Goal: Task Accomplishment & Management: Use online tool/utility

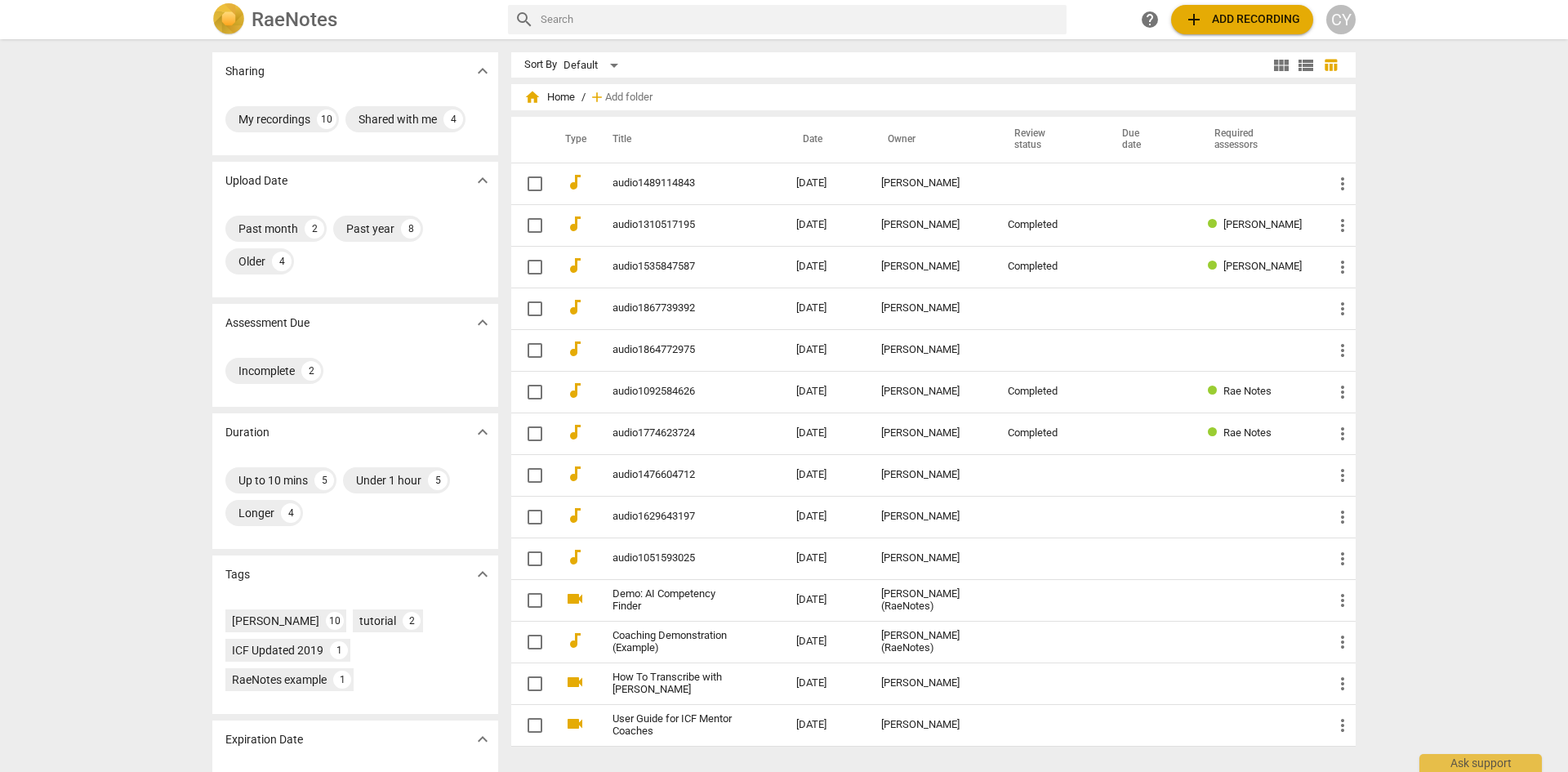
click at [1240, 12] on span "add Add recording" at bounding box center [1241, 19] width 116 height 19
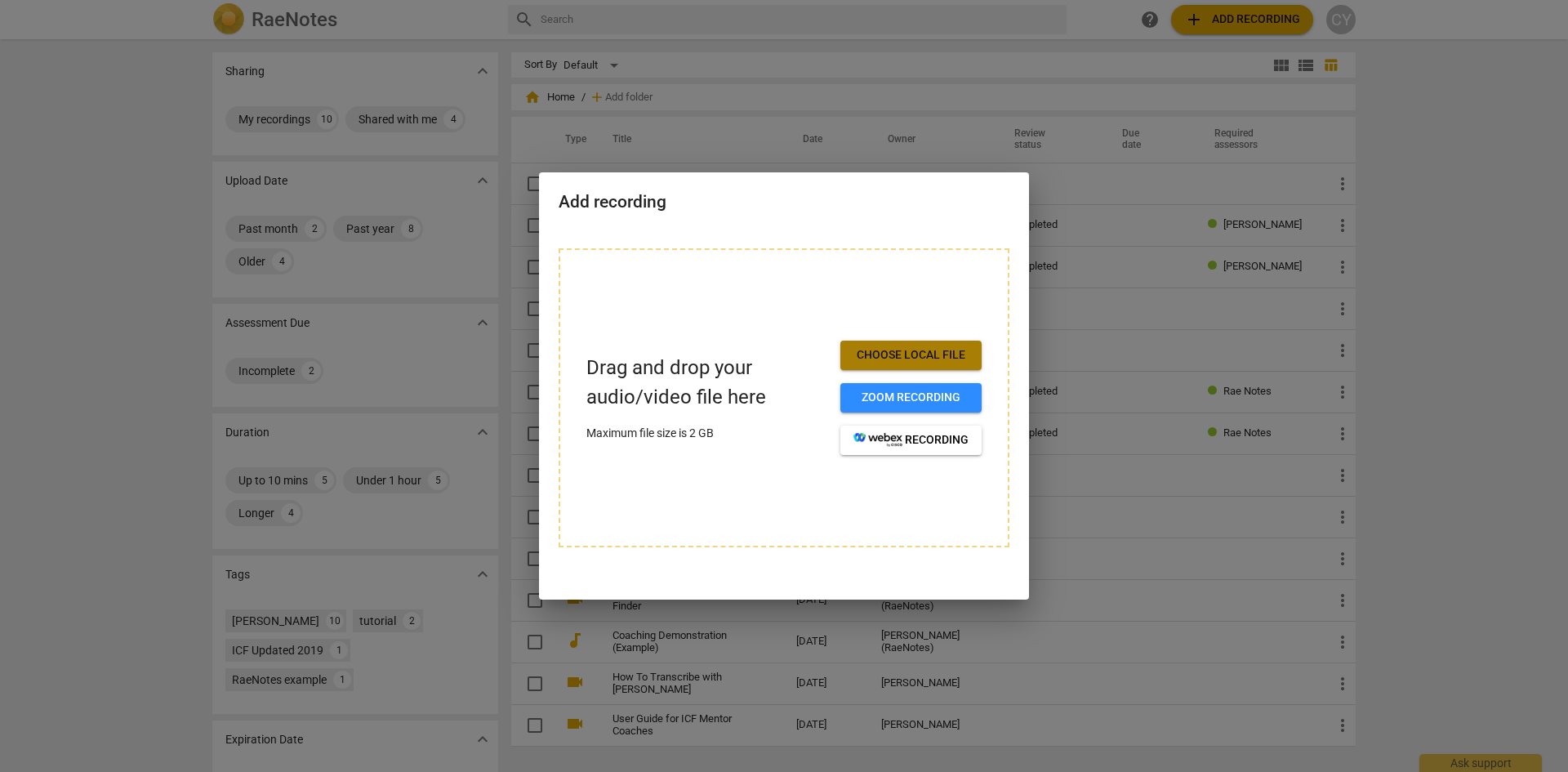
click at [937, 347] on span "Choose local file" at bounding box center [910, 355] width 115 height 16
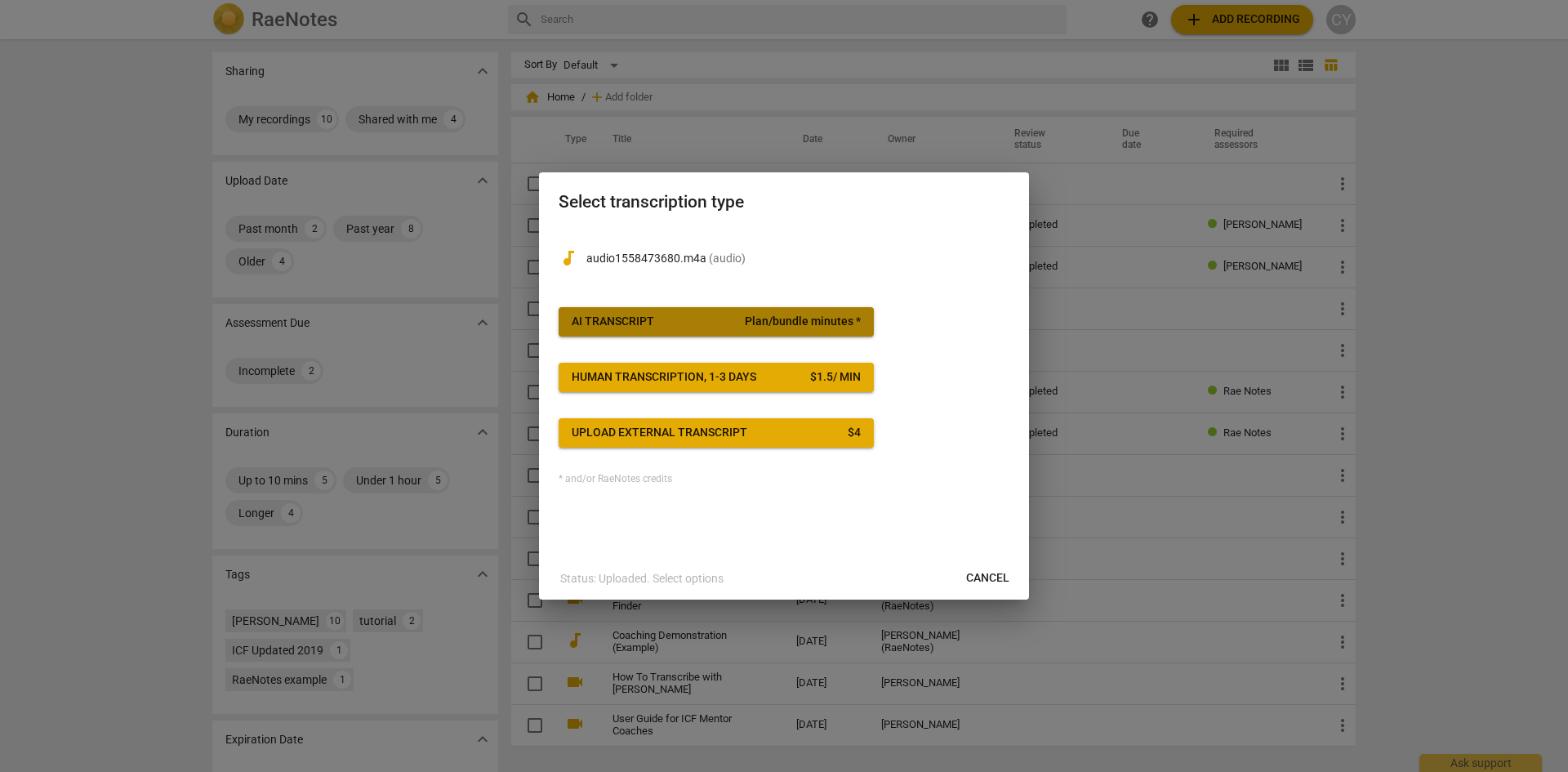
click at [630, 323] on div "AI Transcript" at bounding box center [612, 322] width 82 height 16
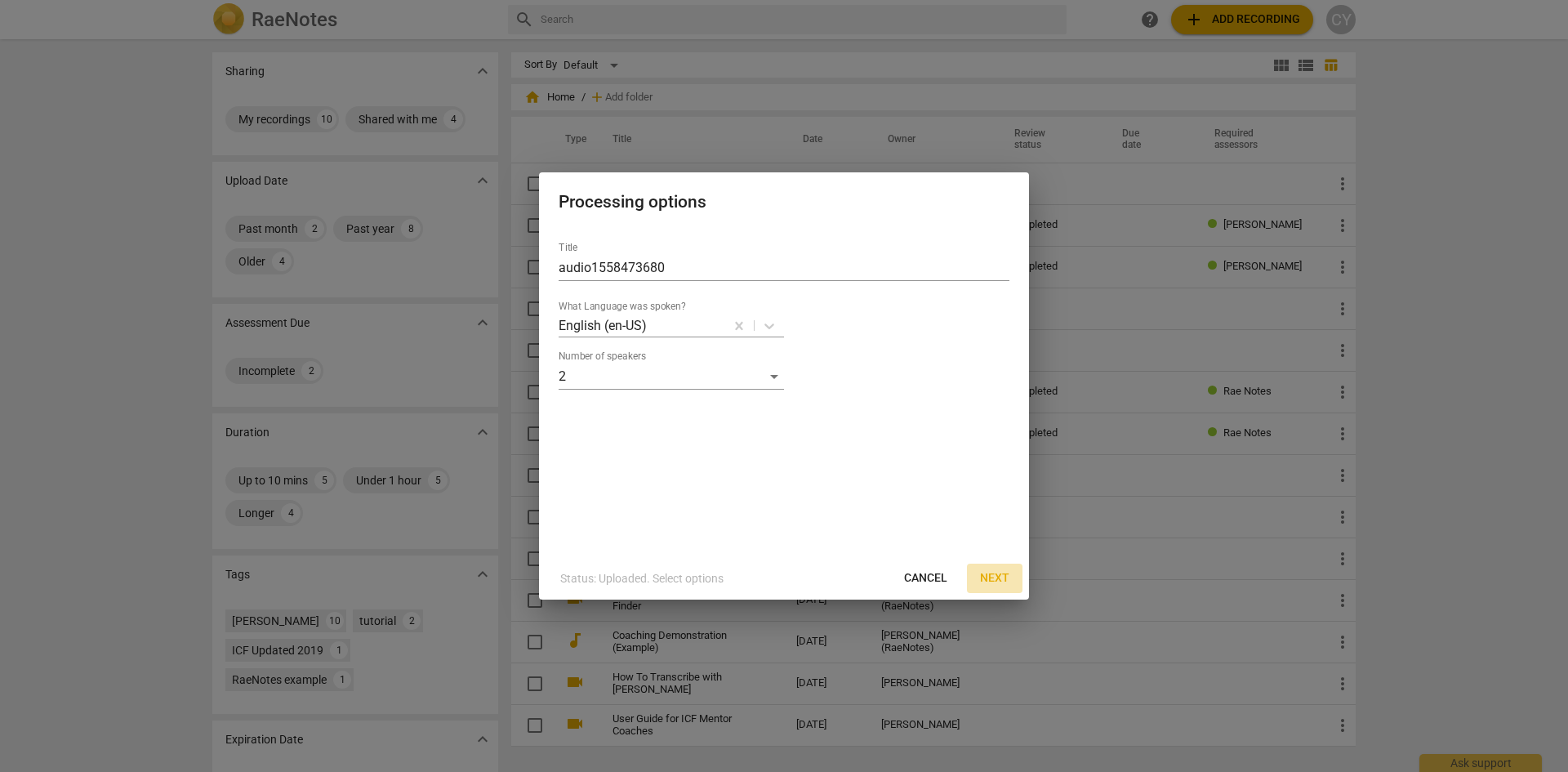
click at [999, 581] on span "Next" at bounding box center [994, 578] width 29 height 16
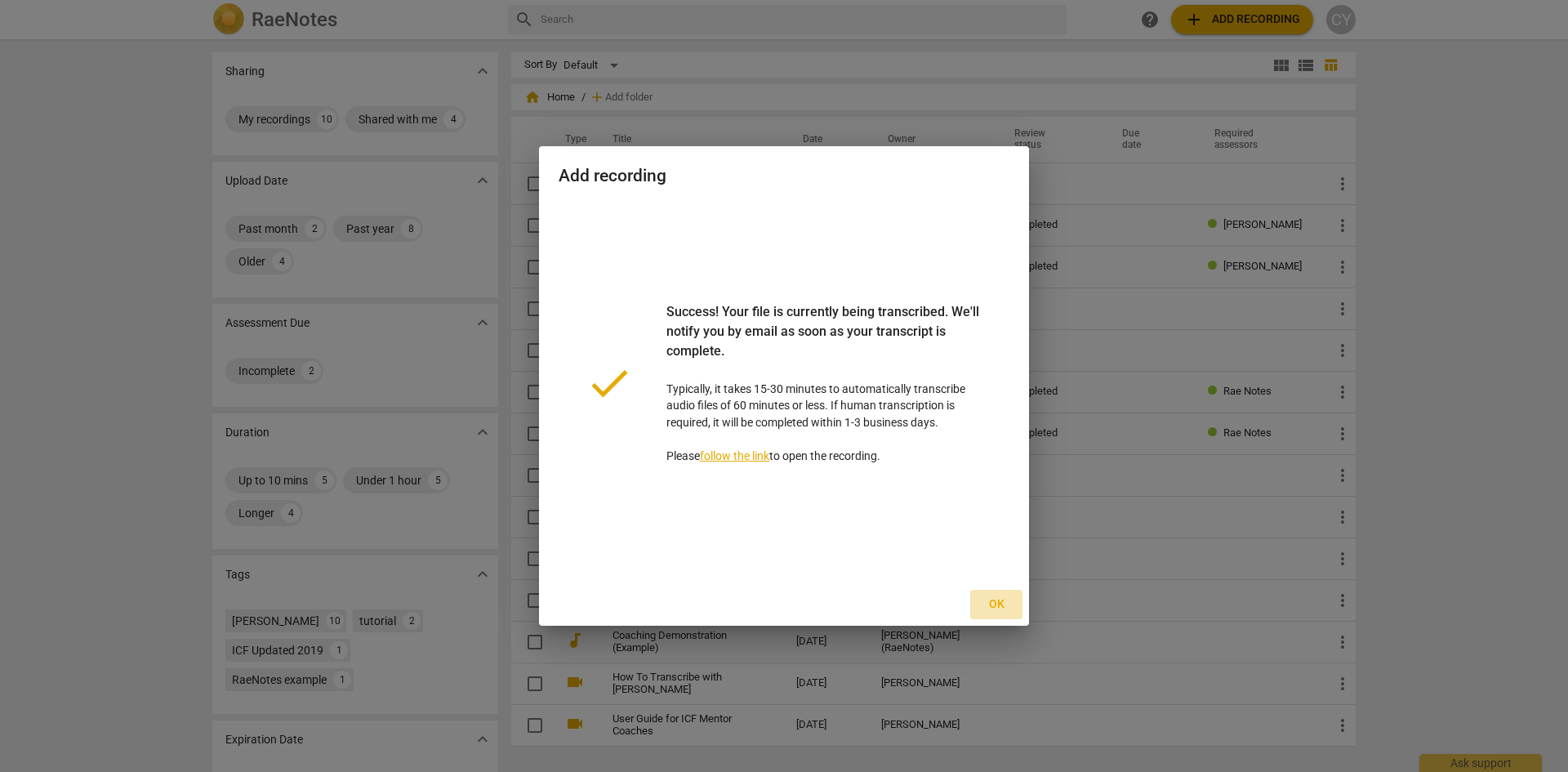
click at [992, 602] on span "Ok" at bounding box center [996, 604] width 26 height 16
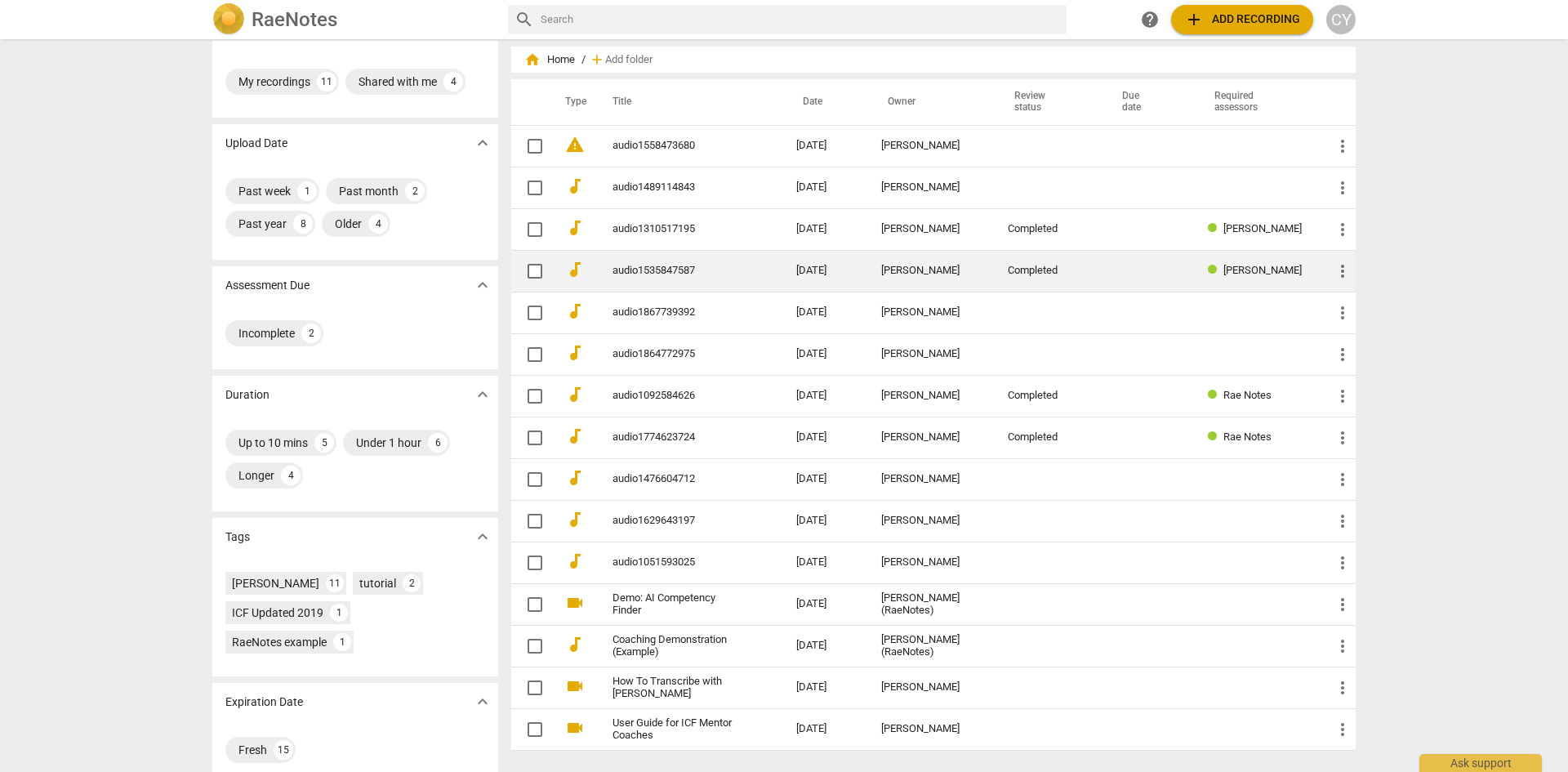
scroll to position [58, 0]
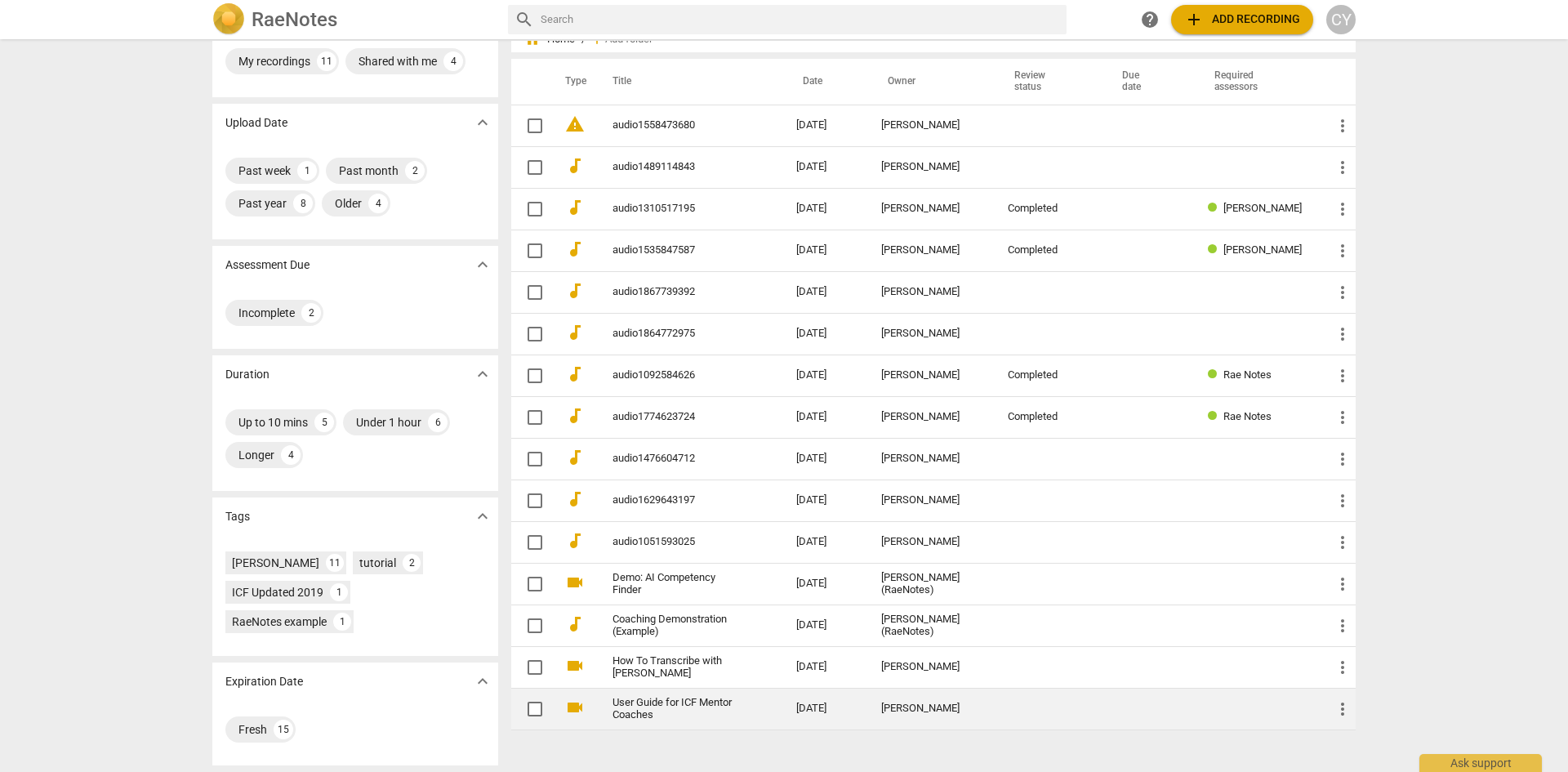
click at [568, 705] on span "videocam" at bounding box center [575, 708] width 19 height 19
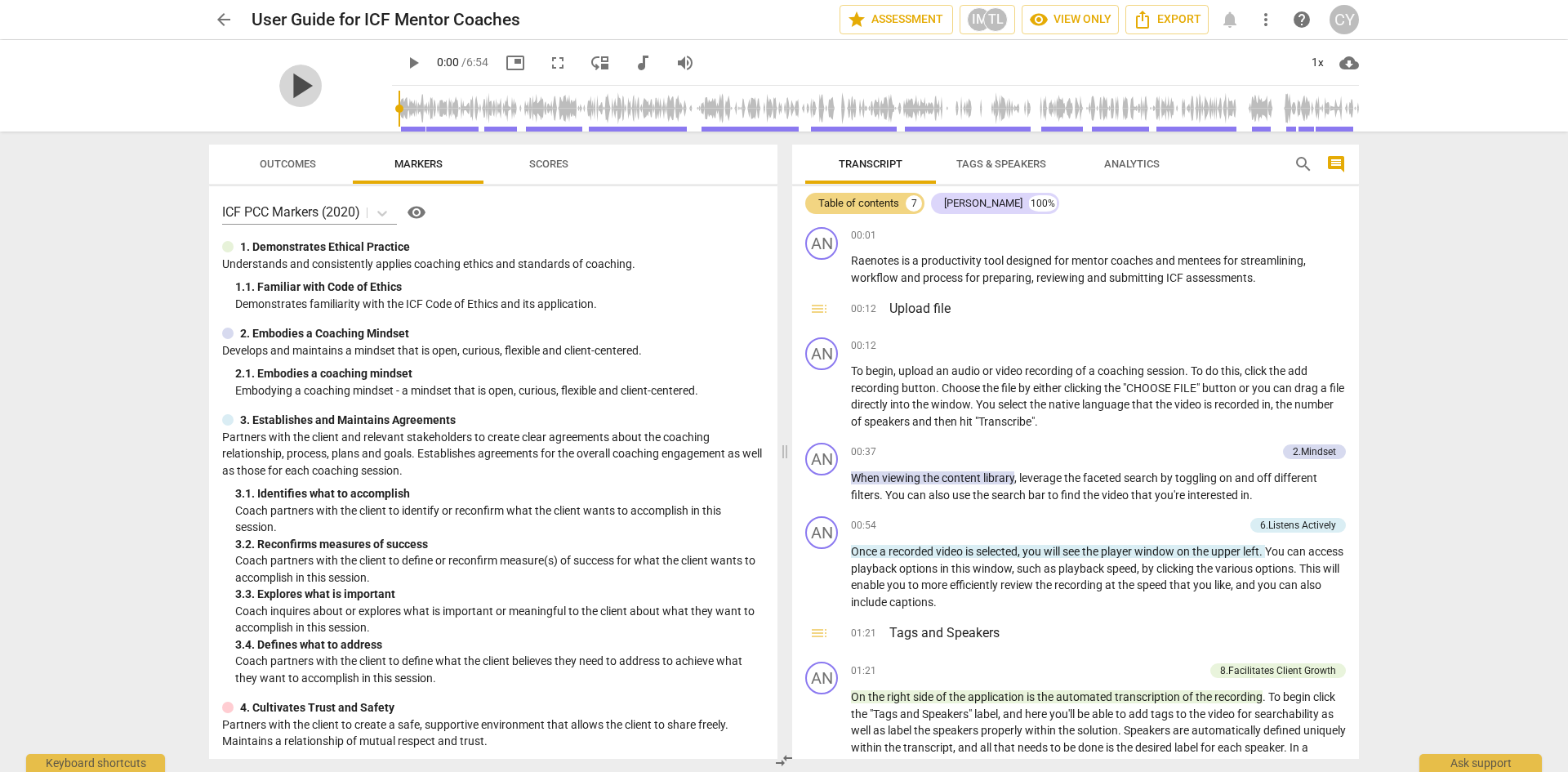
click at [298, 97] on span "play_arrow" at bounding box center [300, 86] width 42 height 42
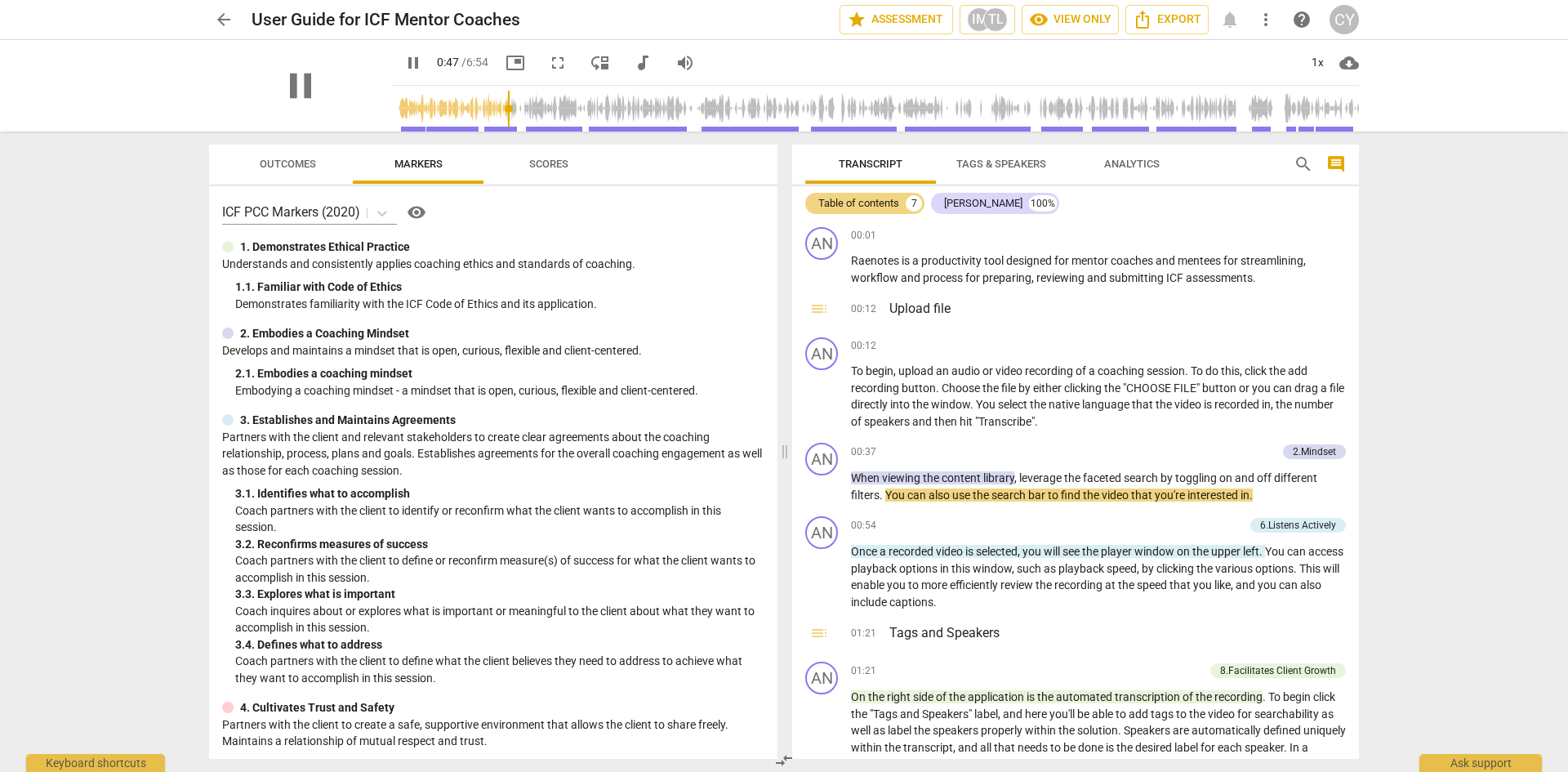
click at [270, 48] on div "pause" at bounding box center [300, 86] width 183 height 92
drag, startPoint x: 336, startPoint y: 57, endPoint x: 408, endPoint y: 56, distance: 72.0
click at [408, 56] on div "pause pause 0:50 / 6:54 picture_in_picture fullscreen move_down audiotrack volu…" at bounding box center [784, 86] width 1150 height 92
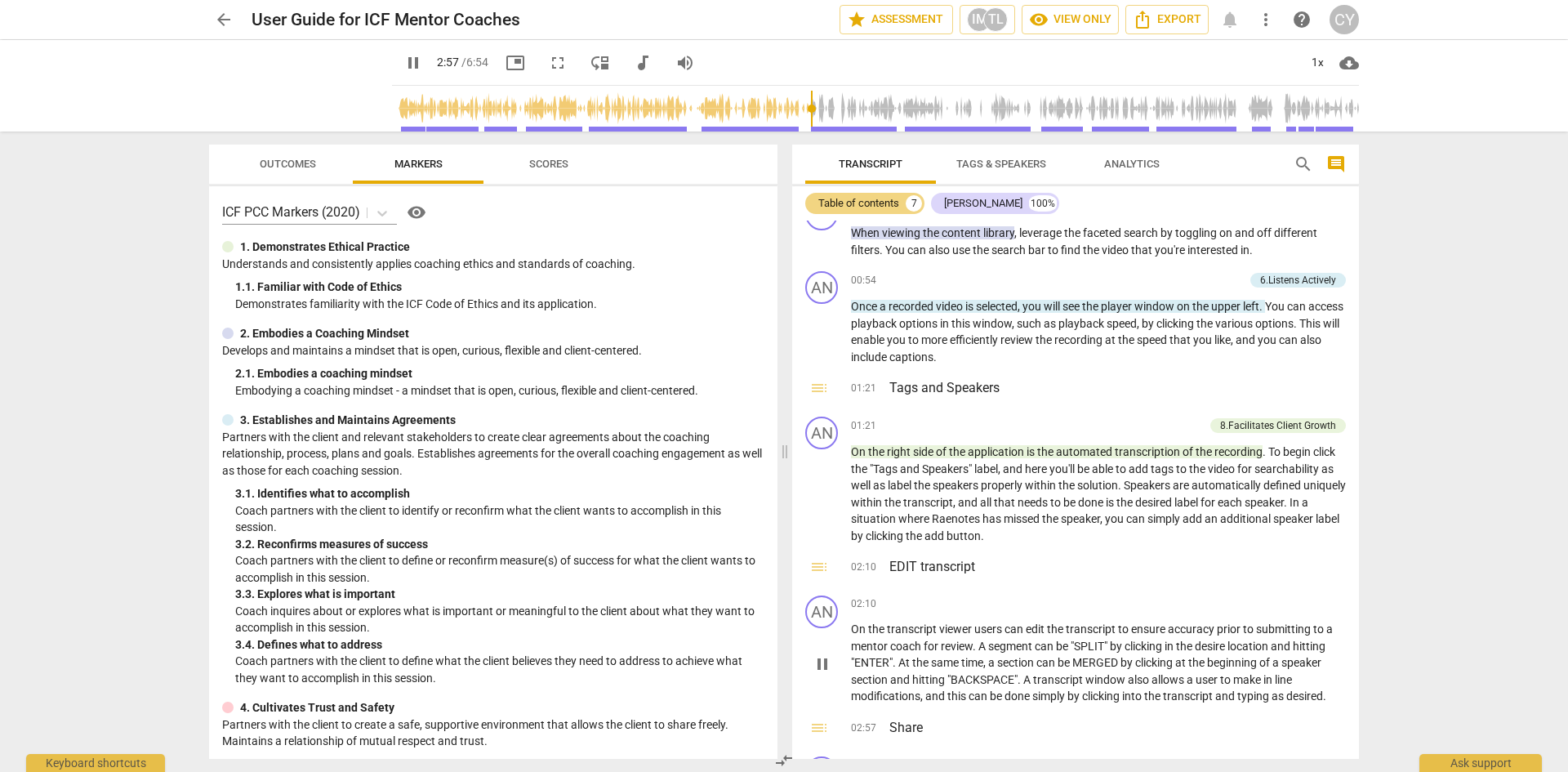
scroll to position [807, 0]
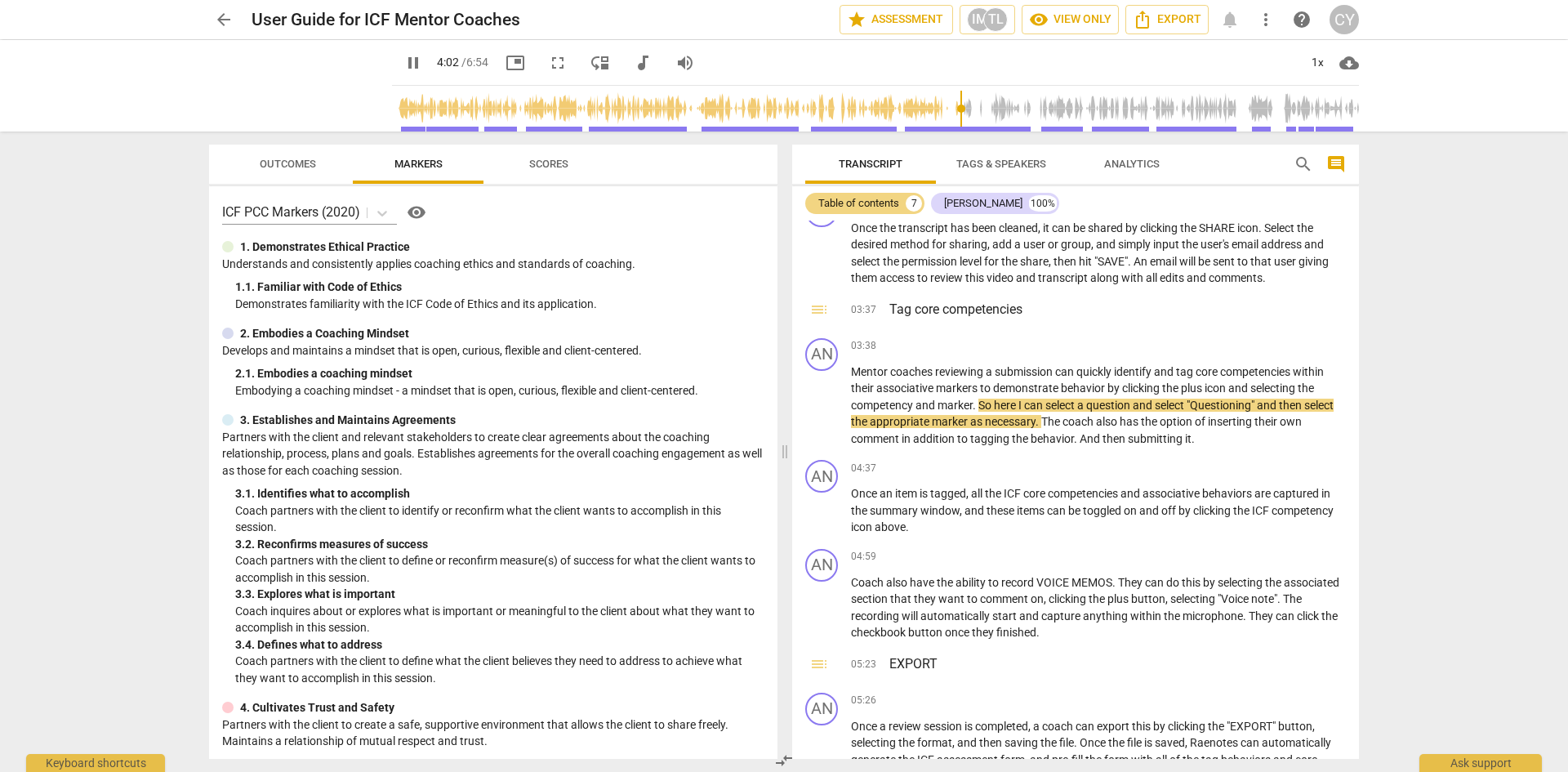
drag, startPoint x: 218, startPoint y: 42, endPoint x: 157, endPoint y: 59, distance: 63.3
click at [147, 52] on div "pause pause 4:02 / 6:54 picture_in_picture fullscreen move_down audiotrack volu…" at bounding box center [784, 86] width 1542 height 92
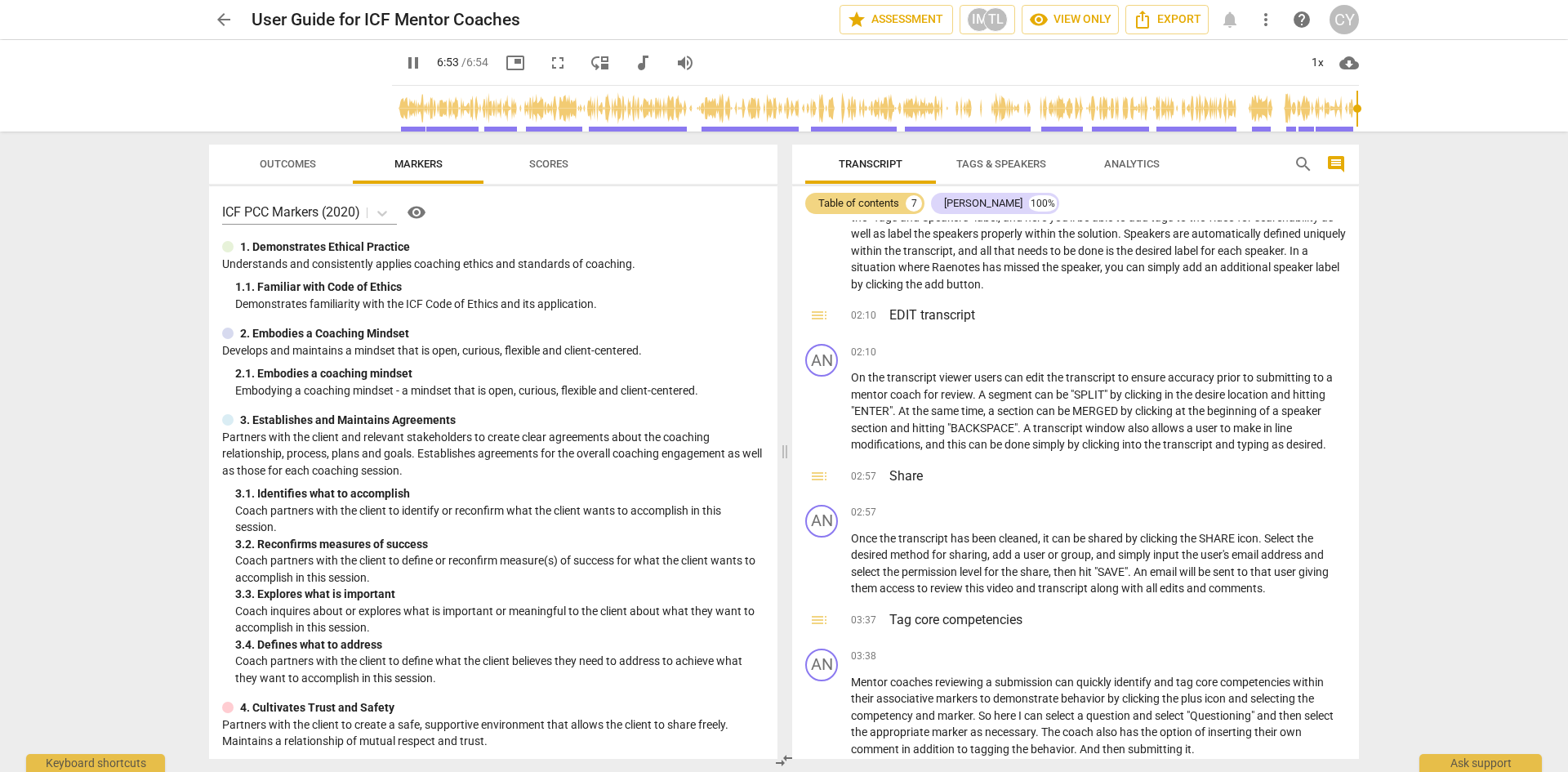
scroll to position [433, 0]
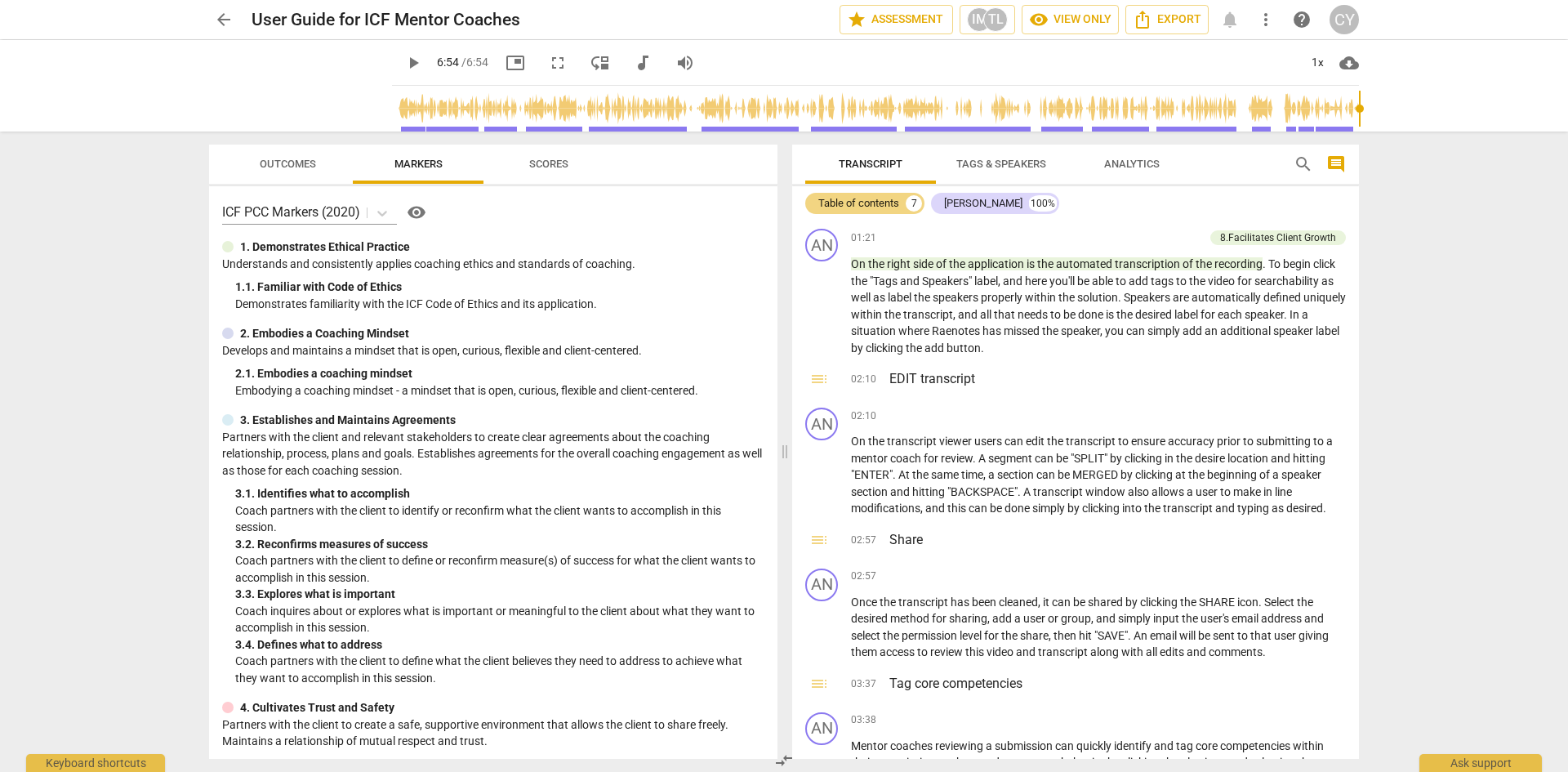
type input "414"
click at [215, 19] on span "arrow_back" at bounding box center [223, 19] width 19 height 19
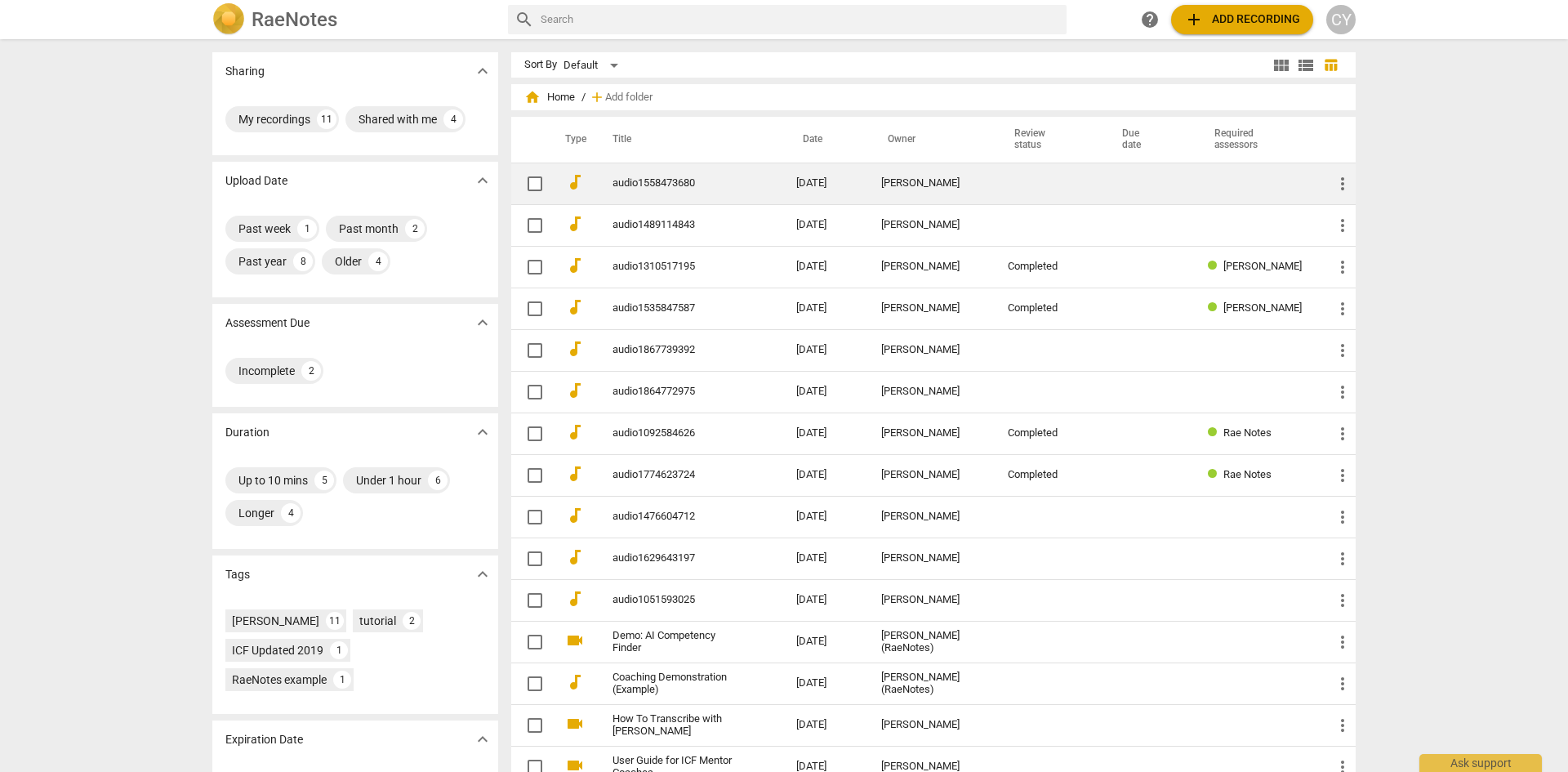
click at [679, 180] on link "audio1558473680" at bounding box center [675, 184] width 124 height 12
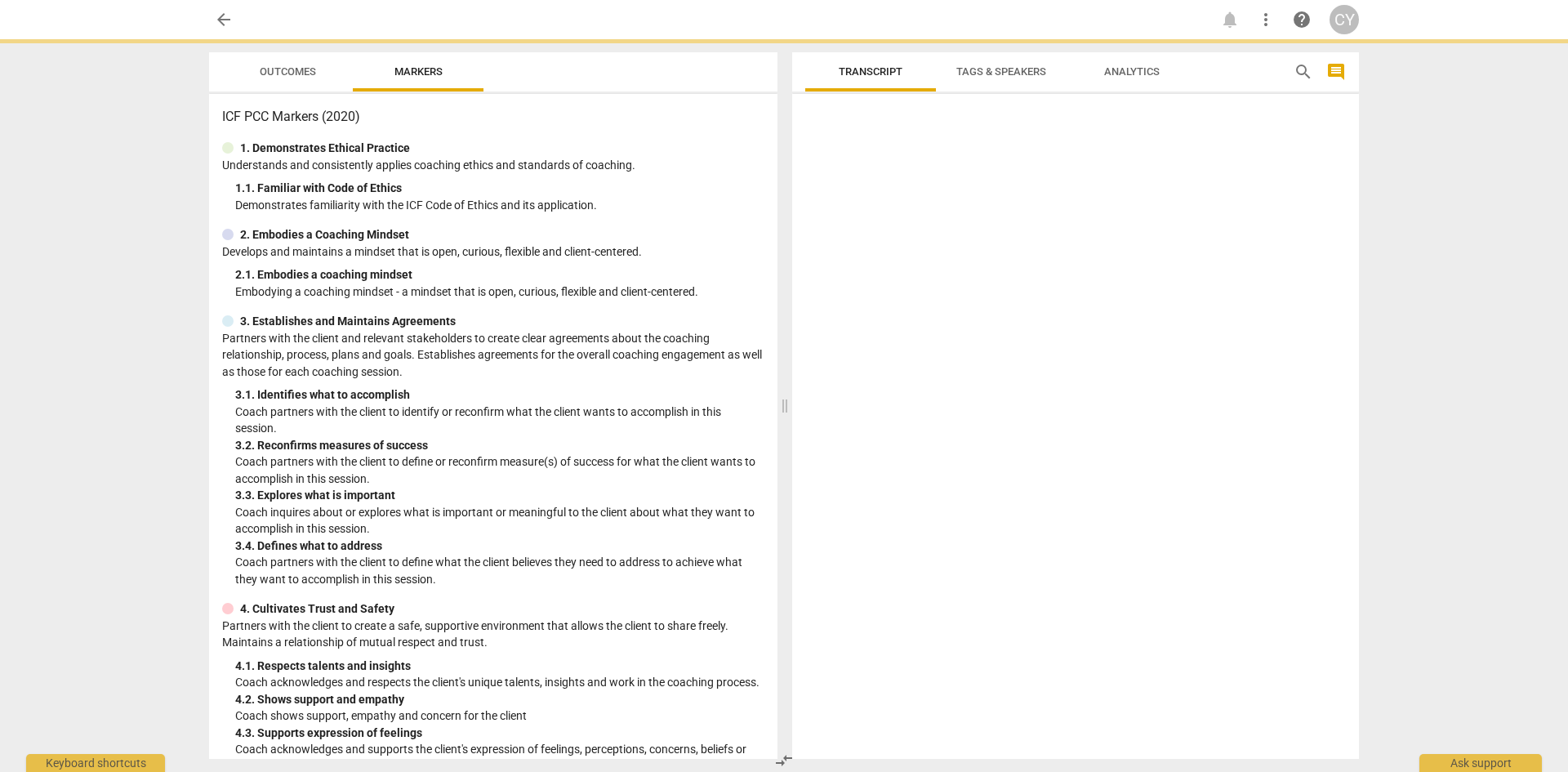
click at [679, 180] on div "1. 1. Familiar with Code of Ethics" at bounding box center [499, 187] width 529 height 17
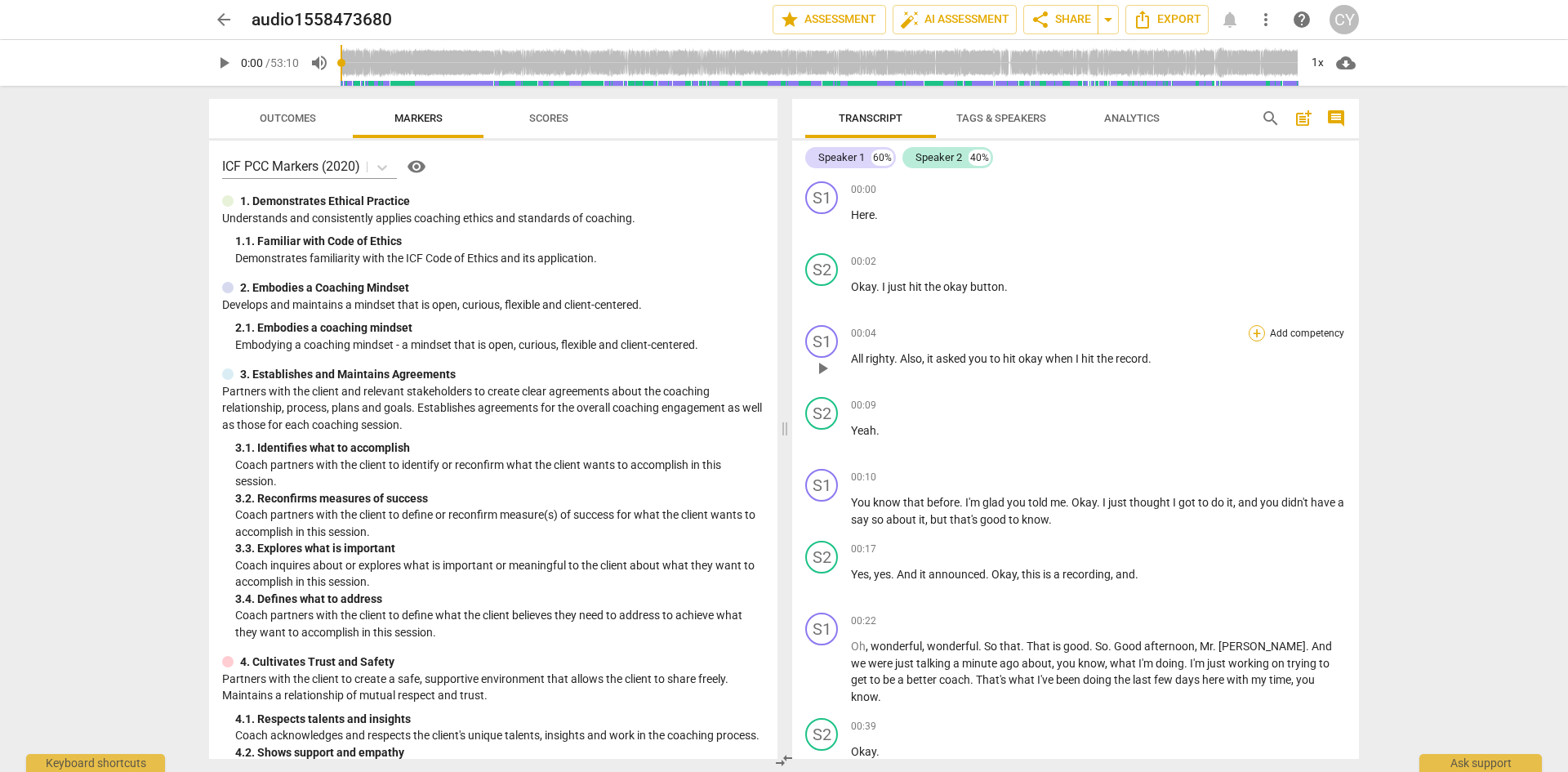
click at [1258, 329] on div "+" at bounding box center [1256, 333] width 16 height 16
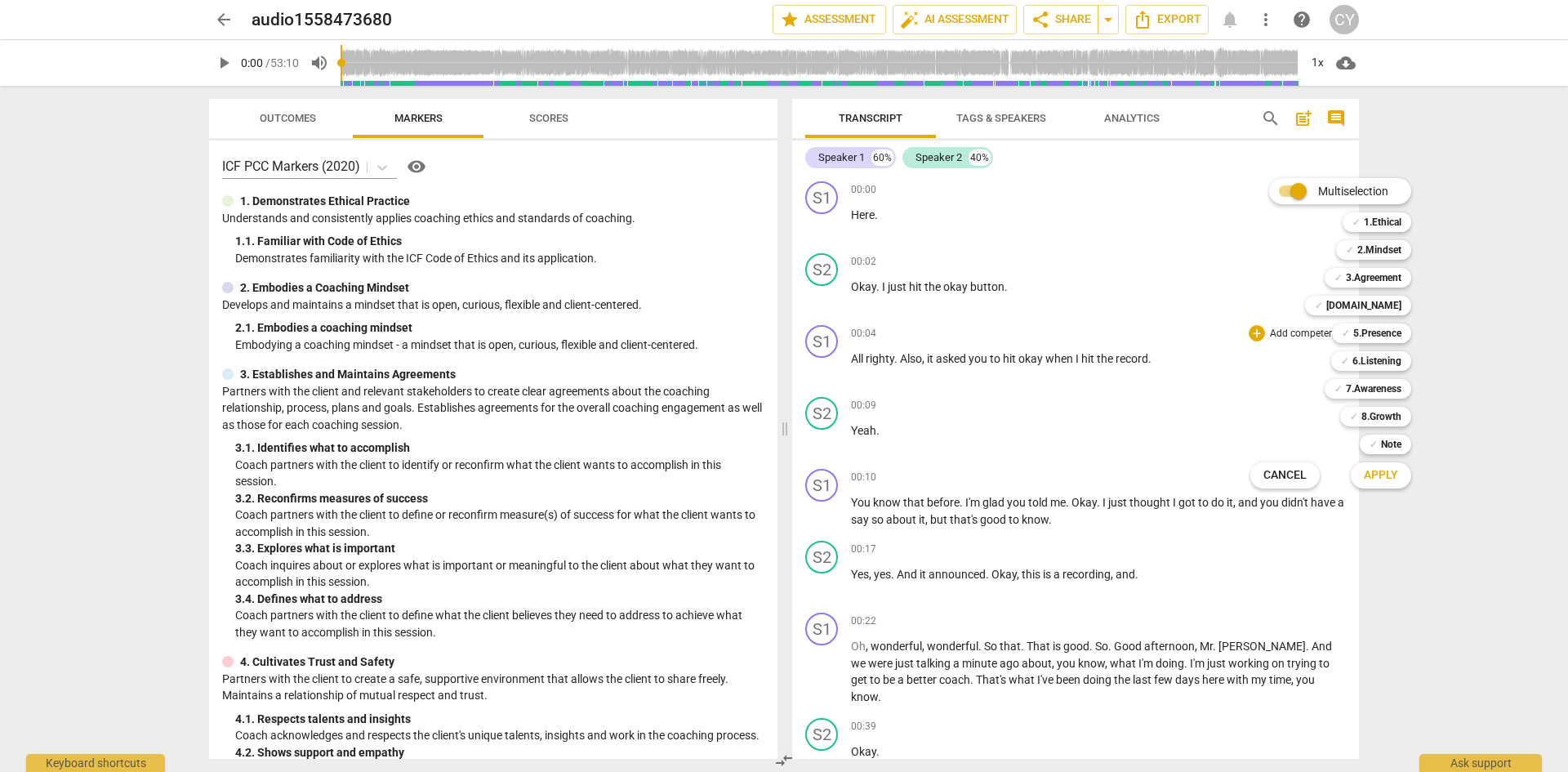
click at [1381, 481] on span "Apply" at bounding box center [1380, 475] width 34 height 16
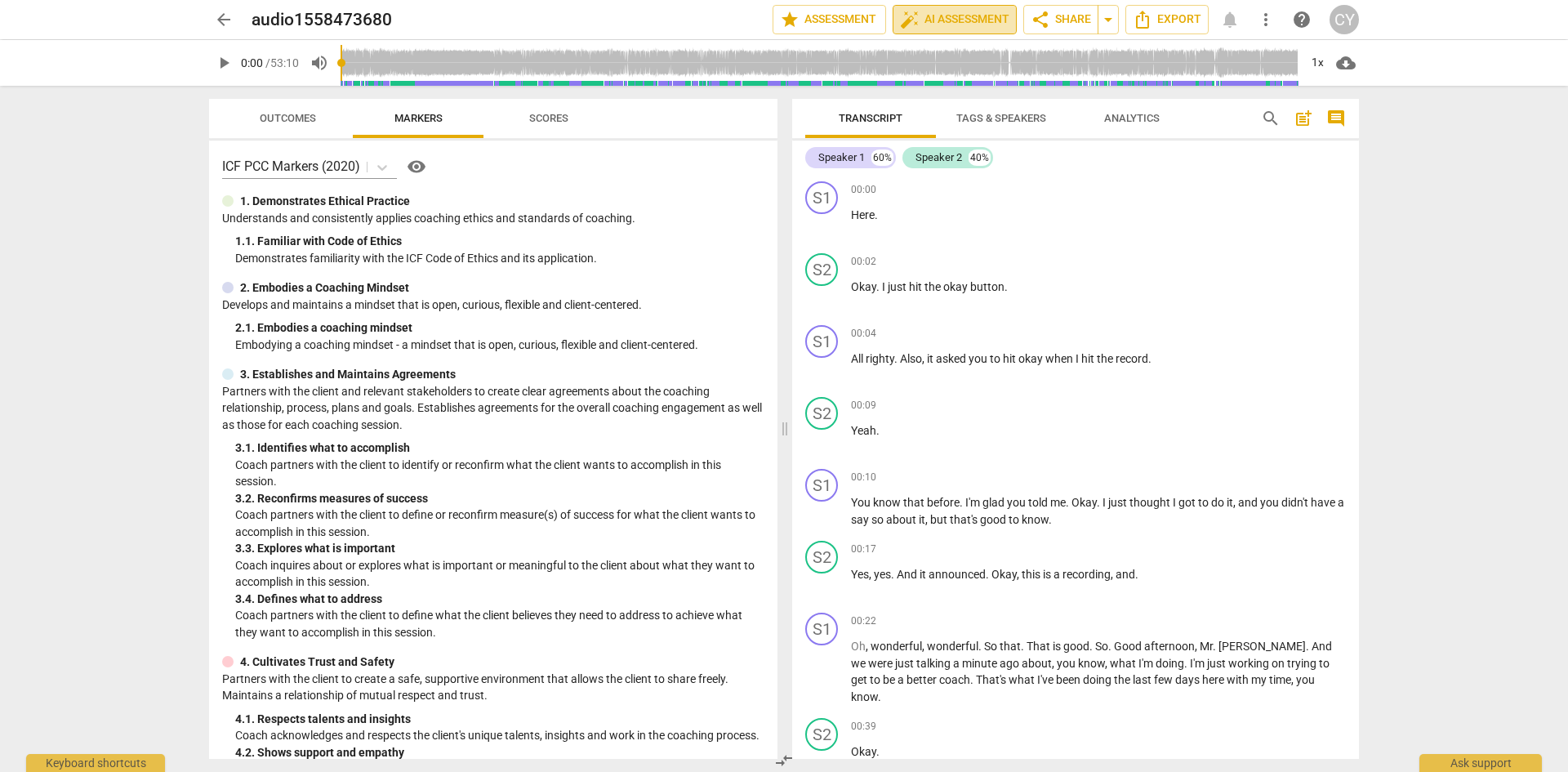
click at [943, 21] on span "auto_fix_high AI Assessment" at bounding box center [954, 19] width 109 height 19
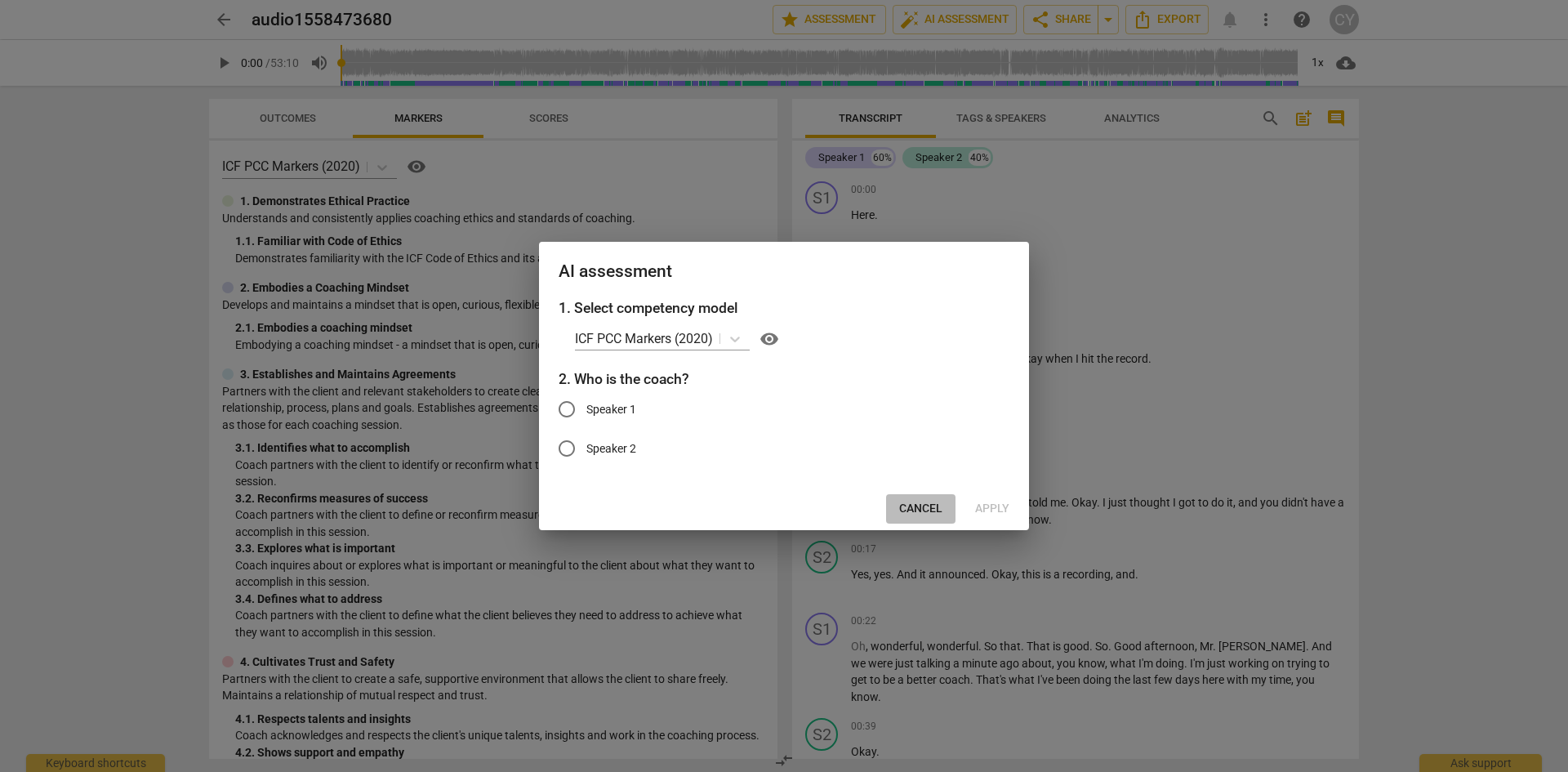
click at [932, 509] on span "Cancel" at bounding box center [920, 509] width 43 height 16
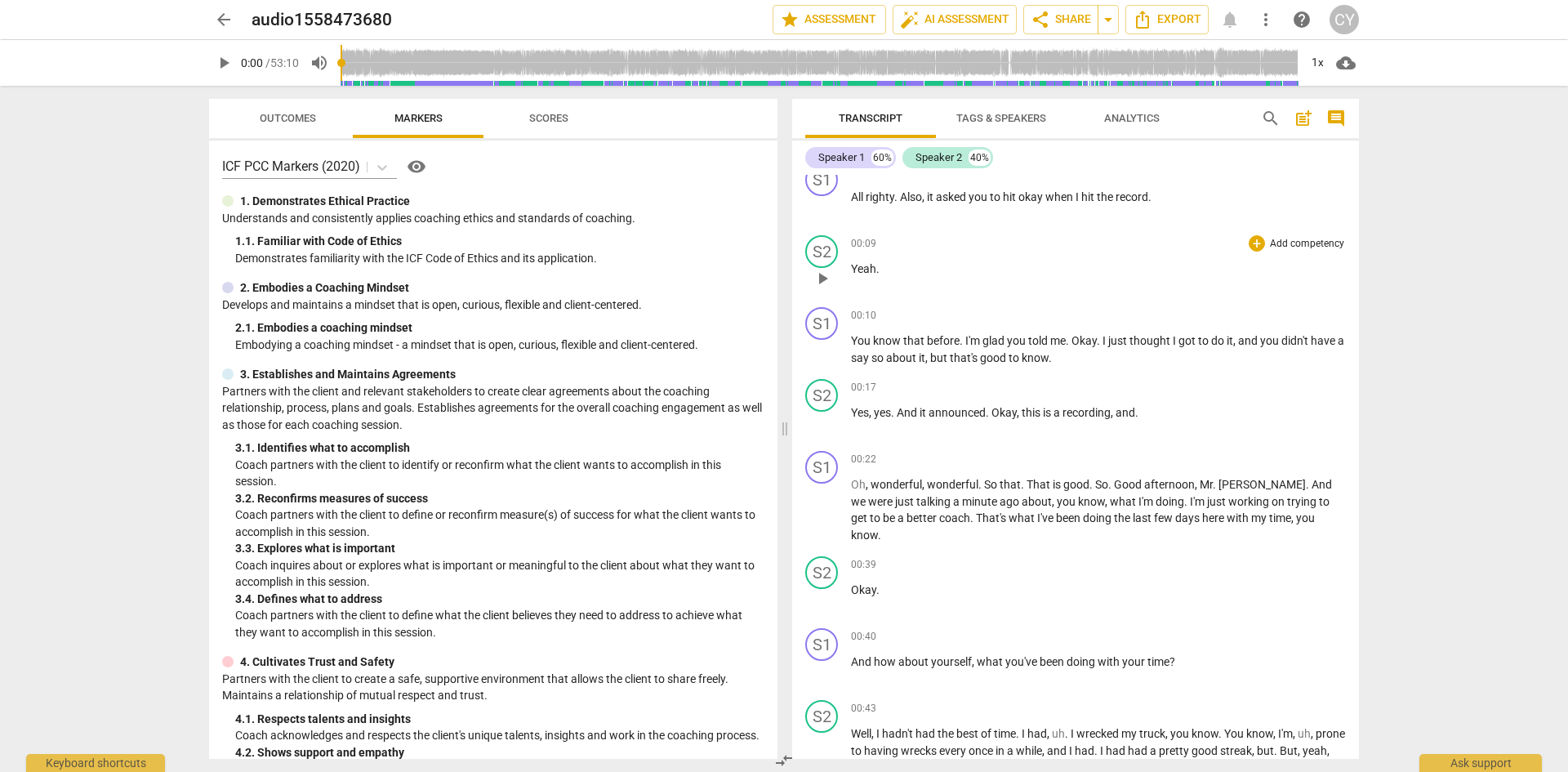
scroll to position [163, 0]
click at [936, 19] on span "auto_fix_high AI Assessment" at bounding box center [954, 19] width 109 height 19
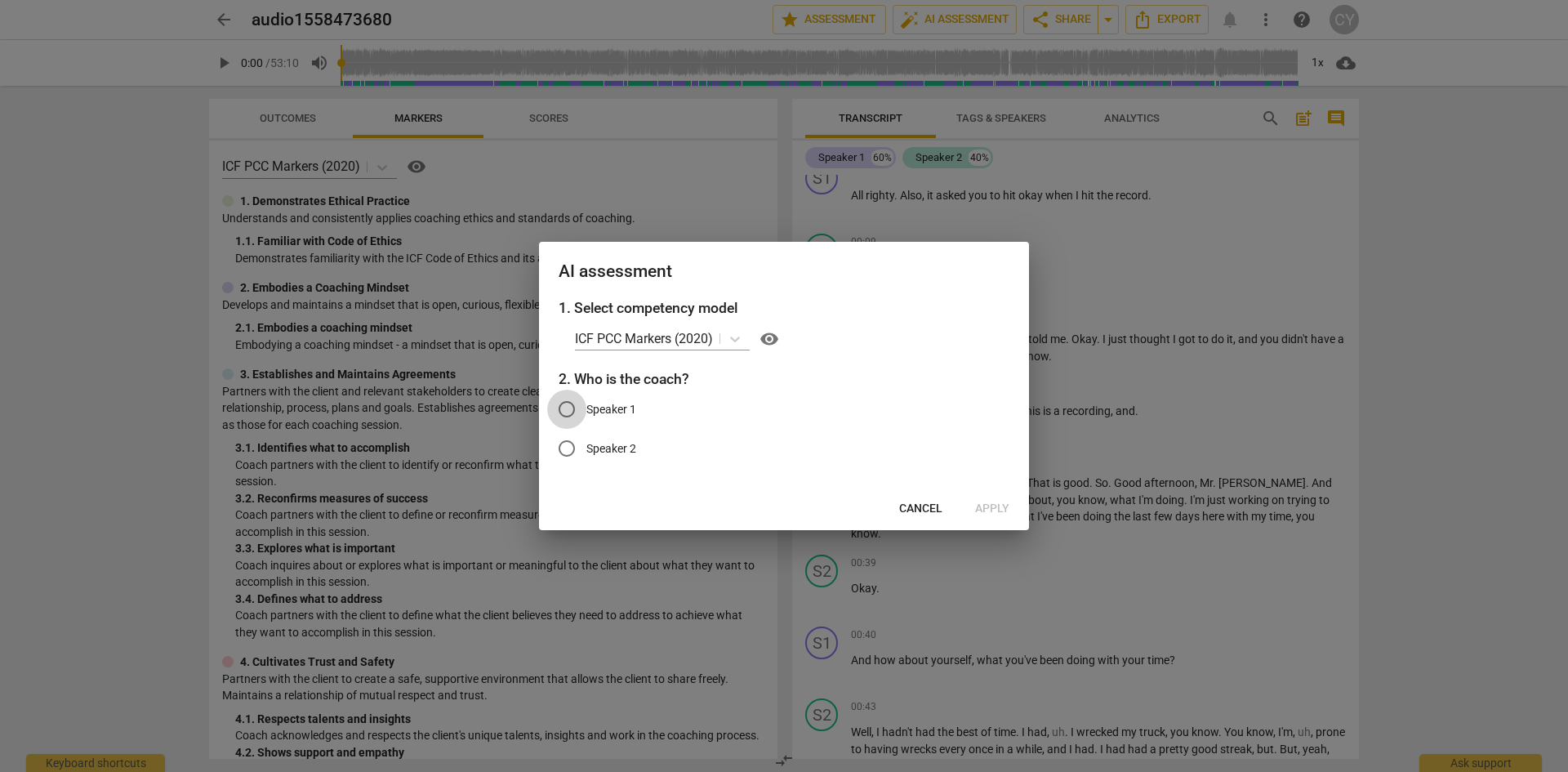
click at [567, 404] on input "Speaker 1" at bounding box center [567, 409] width 39 height 39
radio input "true"
click at [999, 513] on span "Apply" at bounding box center [991, 509] width 34 height 16
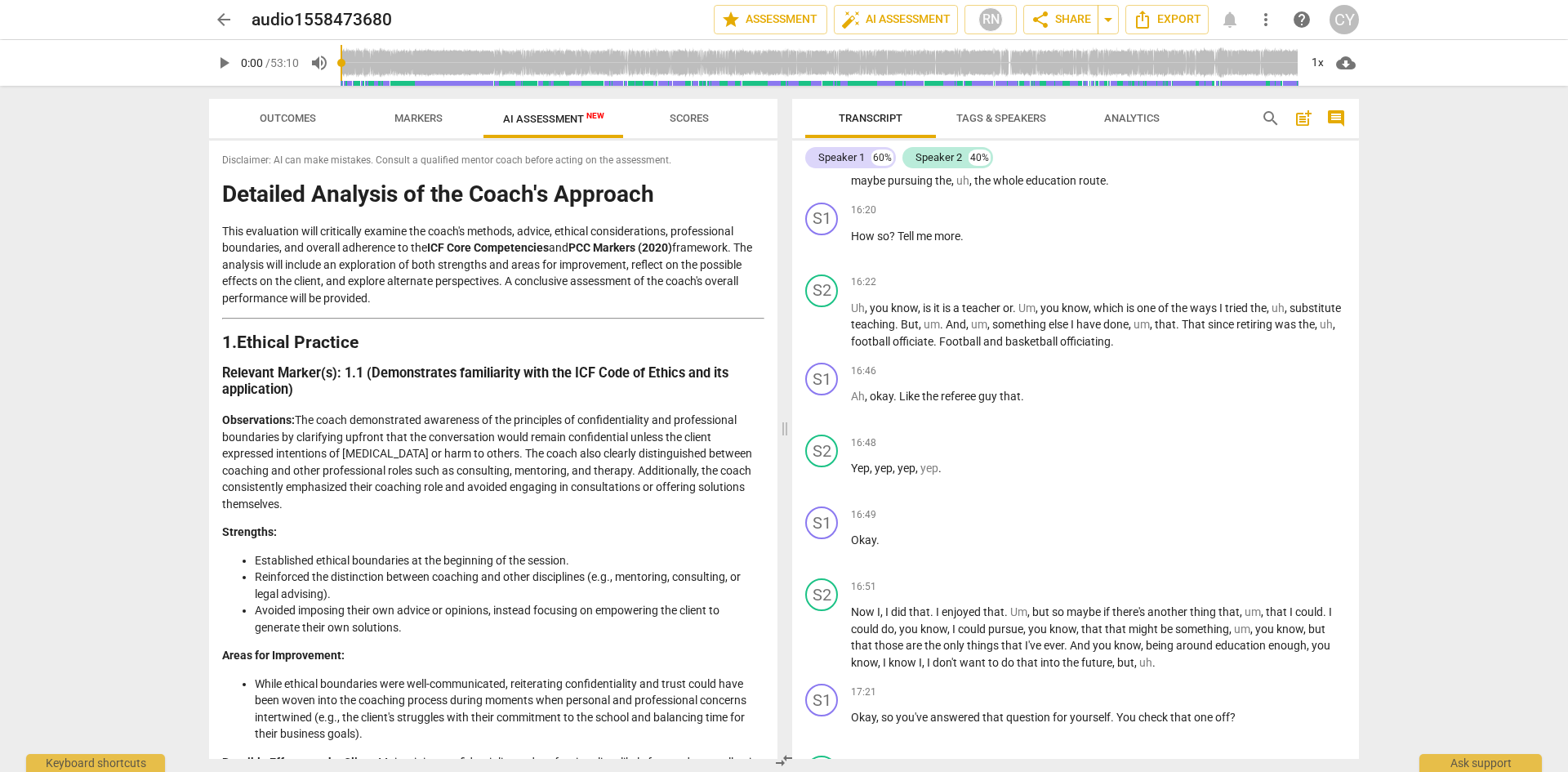
scroll to position [6290, 0]
click at [1293, 520] on p "Add competency" at bounding box center [1307, 512] width 78 height 15
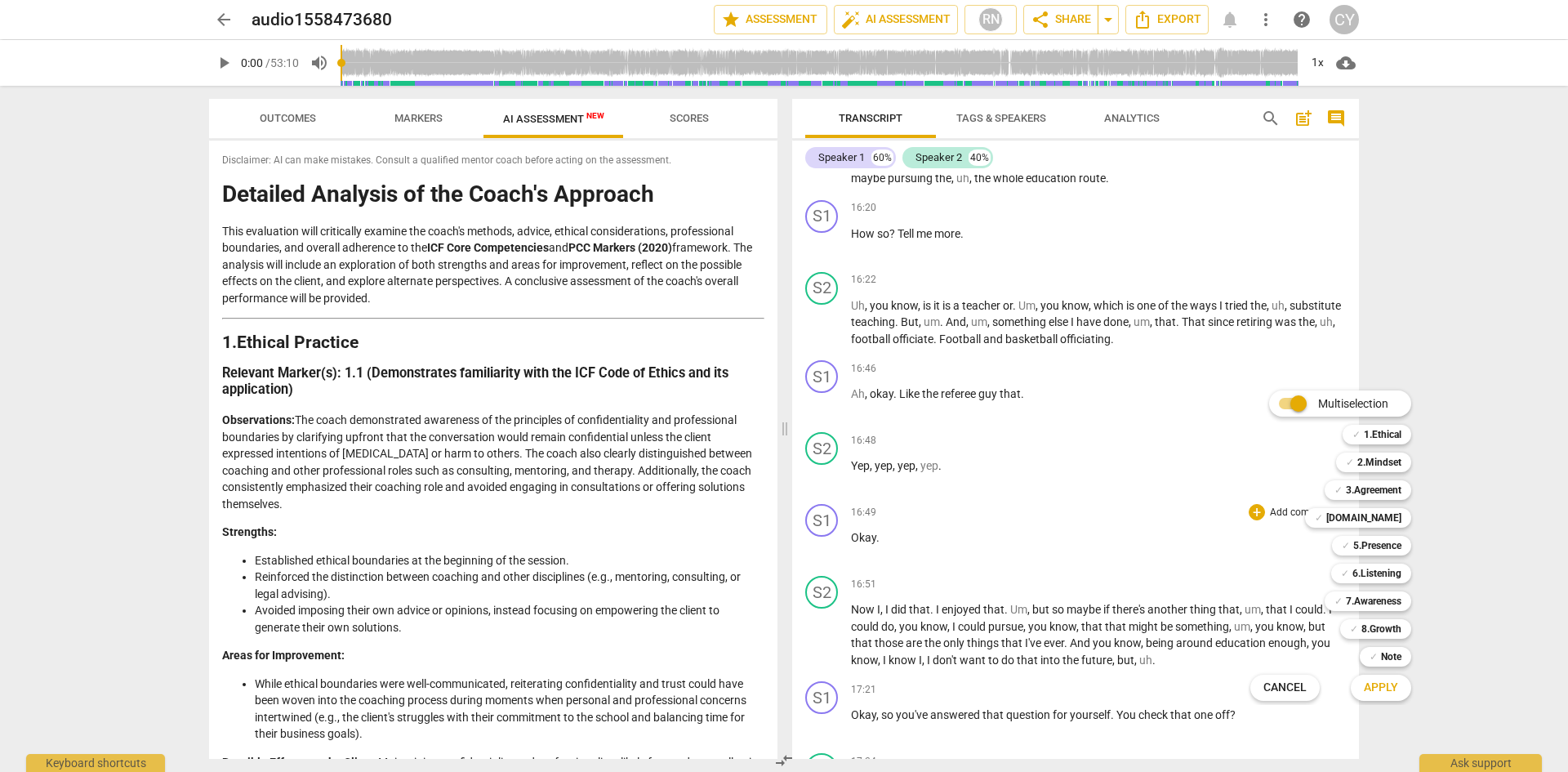
click at [1150, 555] on div at bounding box center [784, 386] width 1568 height 772
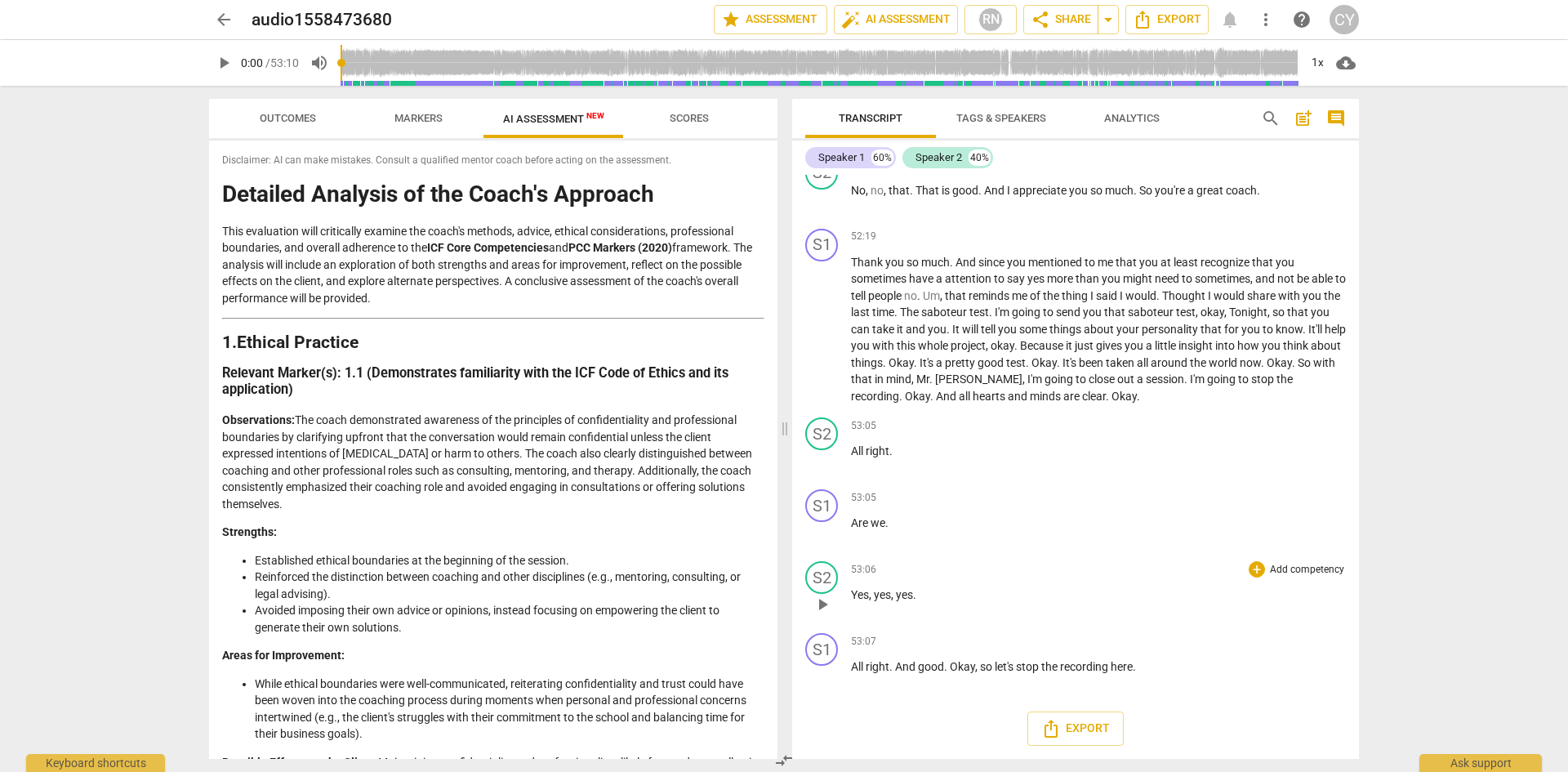
scroll to position [21313, 0]
click at [1072, 736] on span "Export" at bounding box center [1075, 729] width 69 height 19
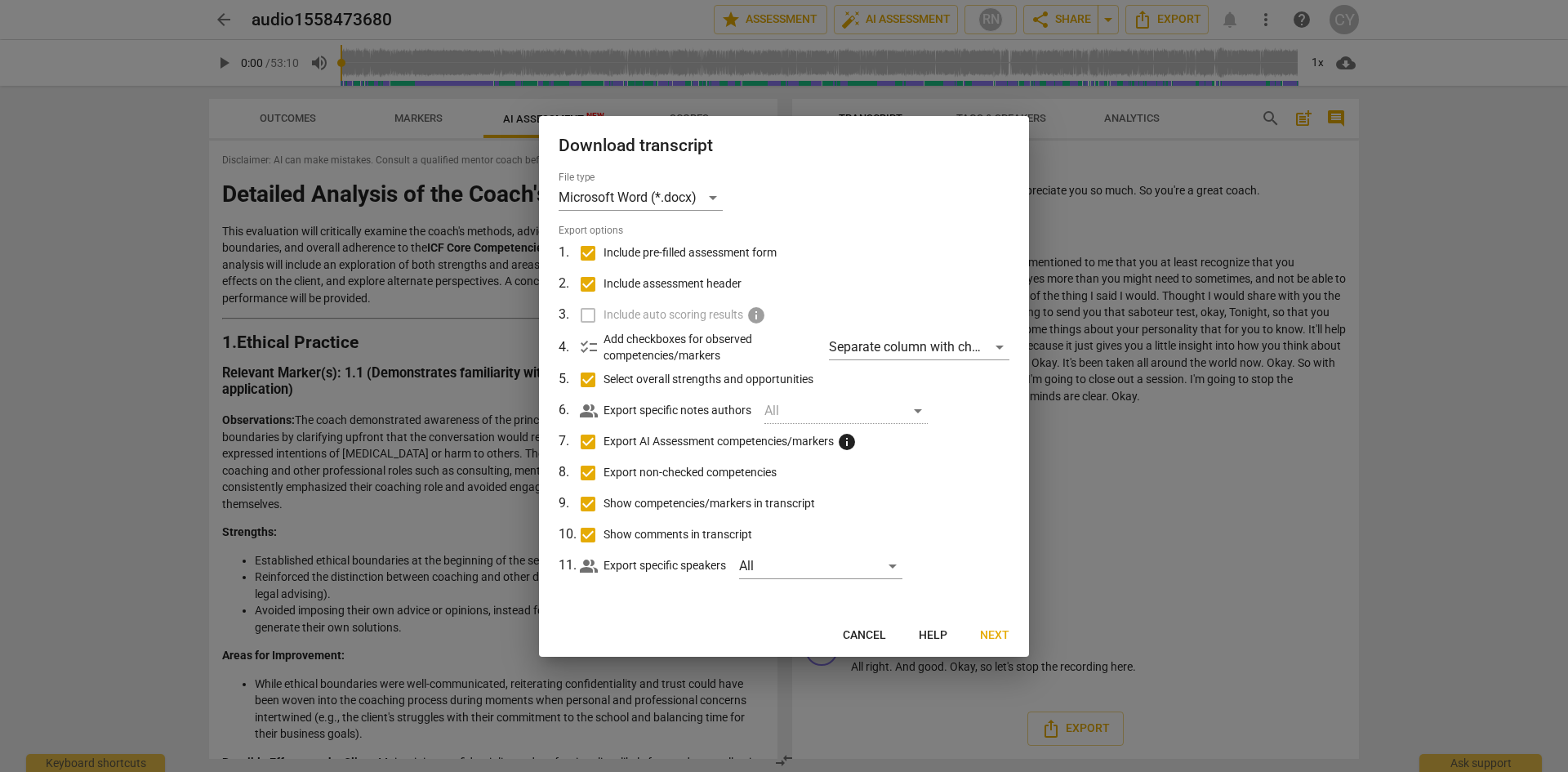
click at [584, 314] on label "Include auto scoring results info" at bounding box center [782, 314] width 428 height 31
click at [1012, 637] on button "Next" at bounding box center [994, 635] width 56 height 29
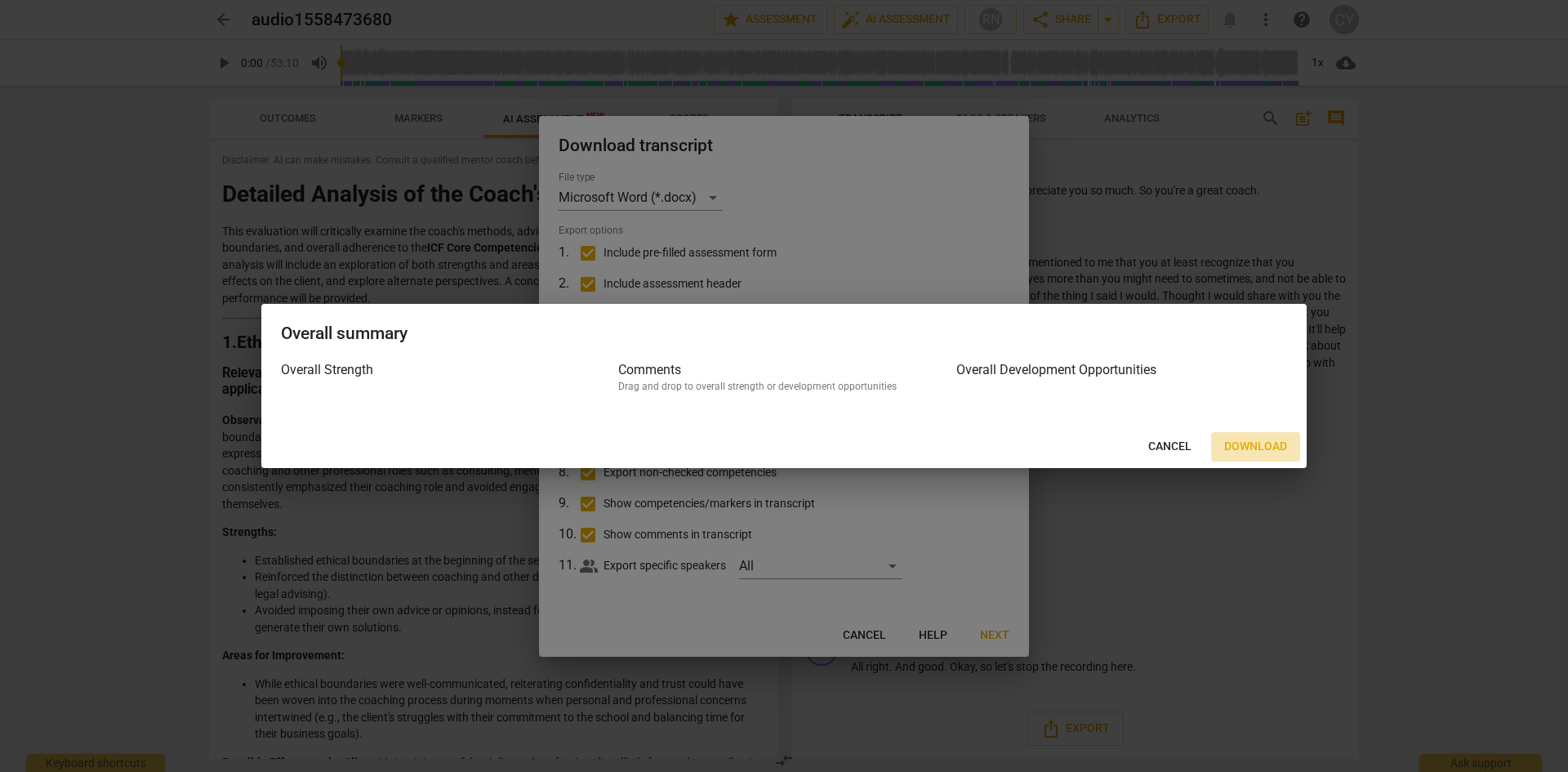
click at [1257, 443] on span "Download" at bounding box center [1255, 447] width 63 height 16
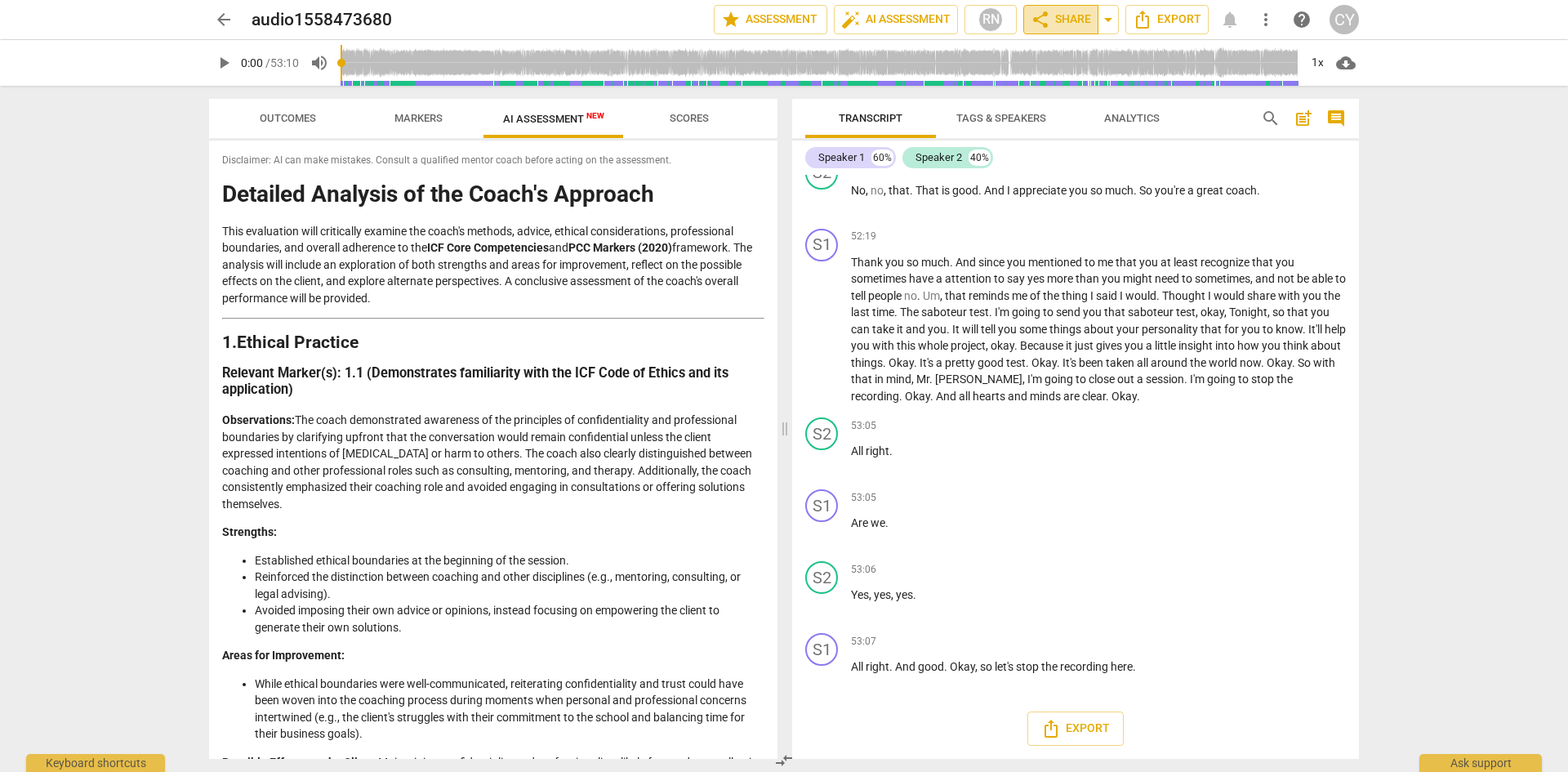
click at [1076, 25] on span "share Share" at bounding box center [1060, 19] width 60 height 19
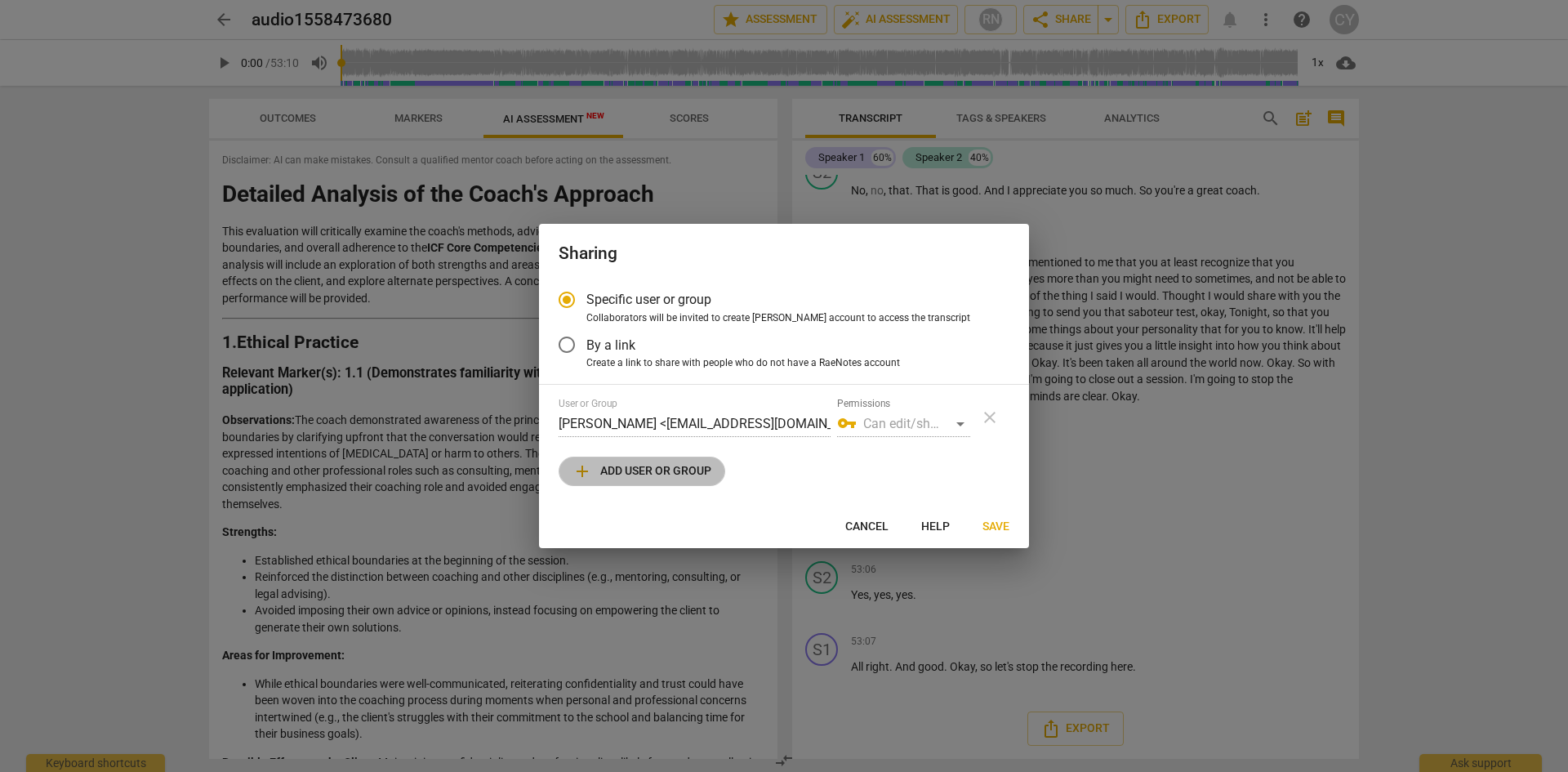
click at [619, 471] on span "add Add user or group" at bounding box center [641, 471] width 139 height 19
radio input "false"
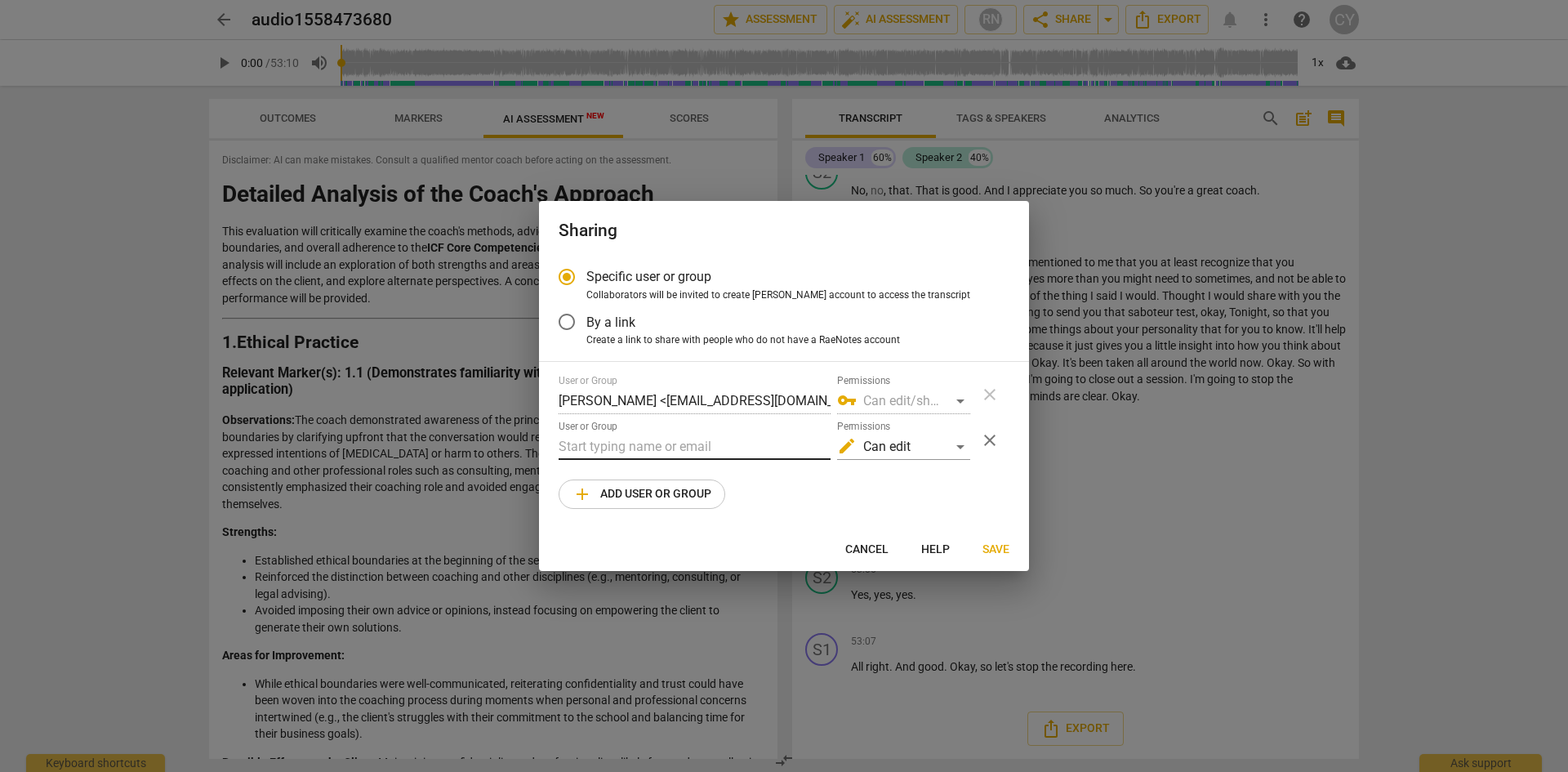
click at [562, 440] on input "text" at bounding box center [695, 447] width 272 height 26
type input "m"
click at [859, 548] on span "Cancel" at bounding box center [866, 549] width 43 height 16
radio input "false"
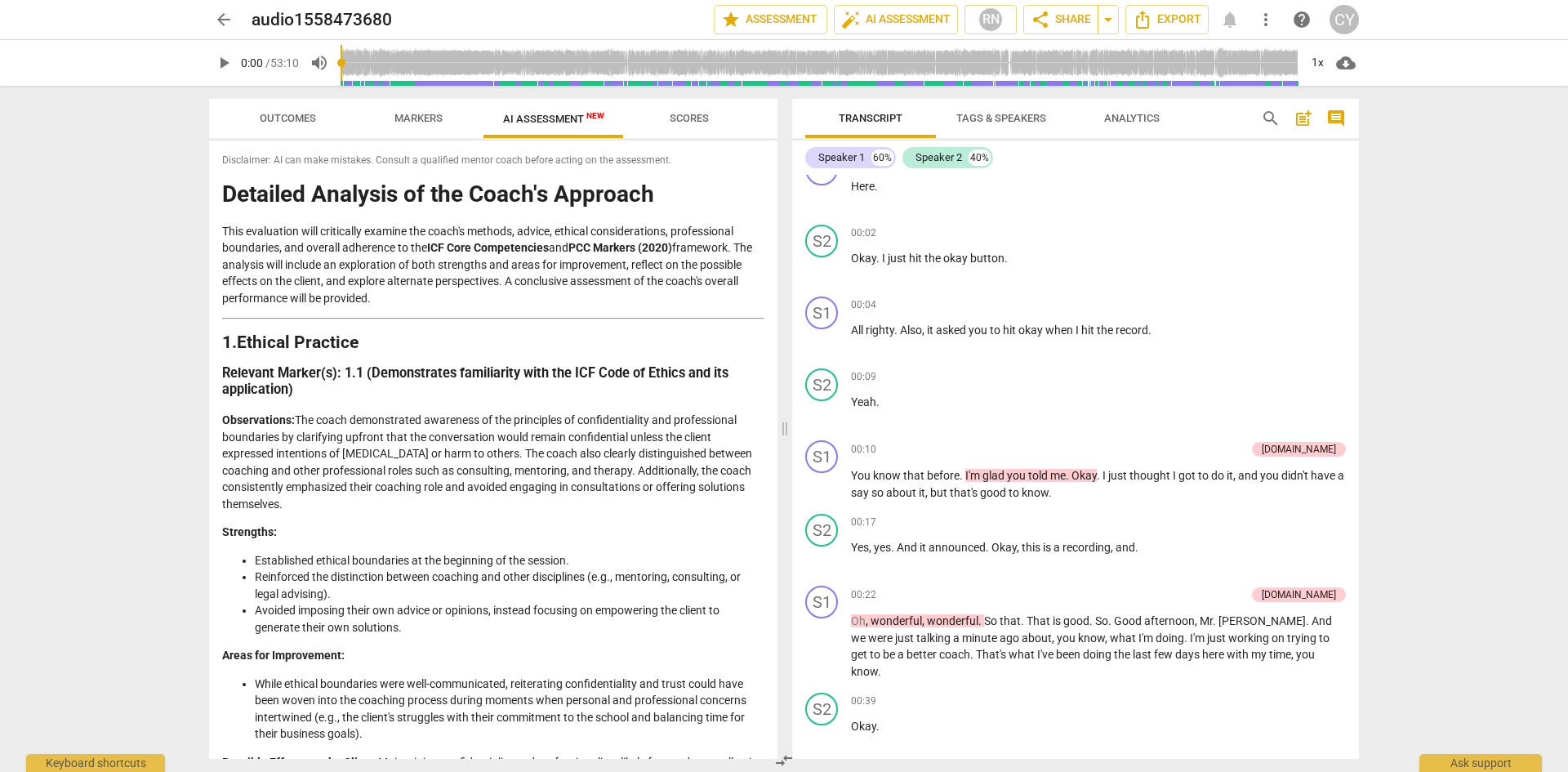
scroll to position [0, 0]
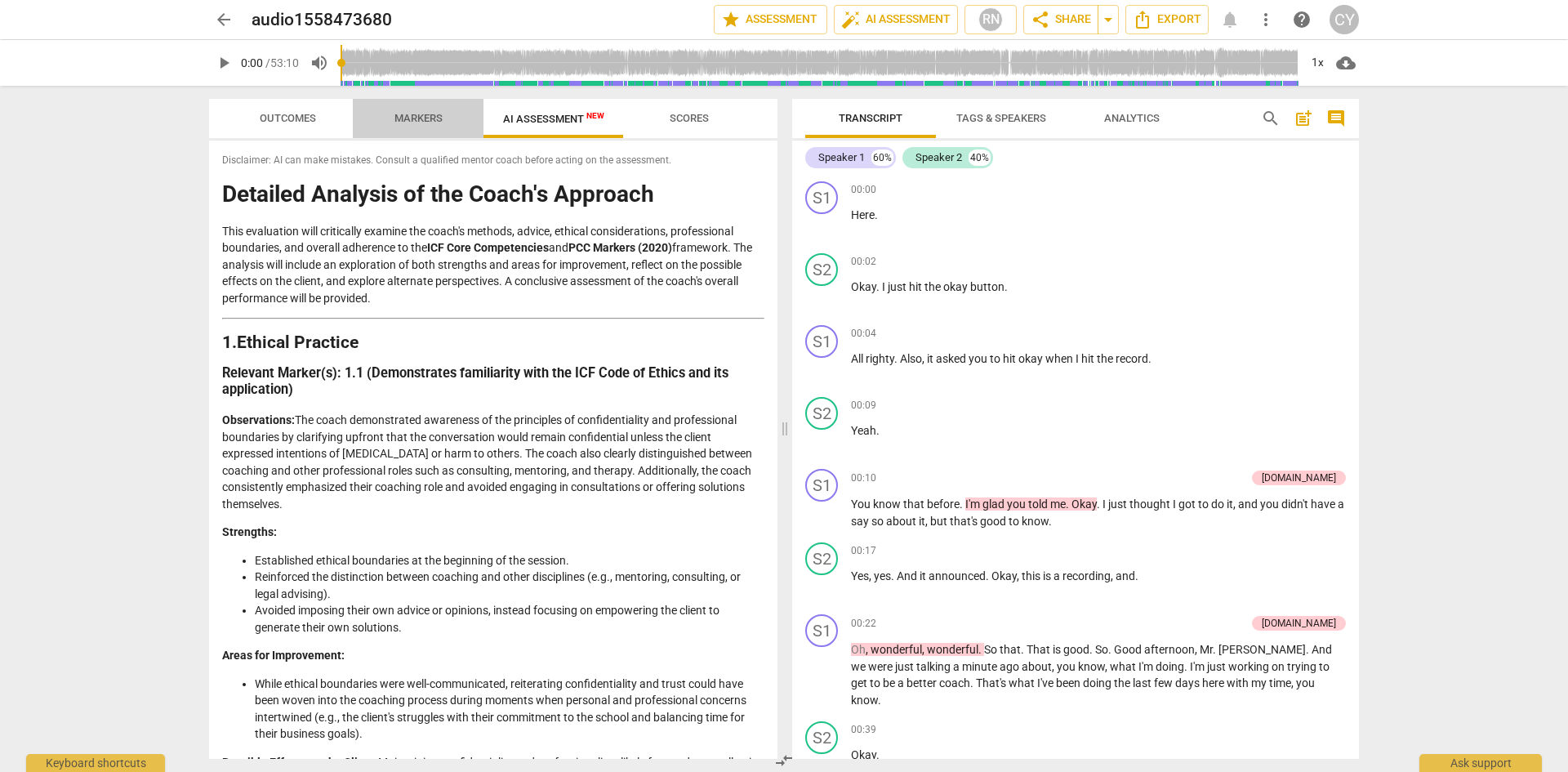
click at [411, 121] on span "Markers" at bounding box center [418, 118] width 49 height 12
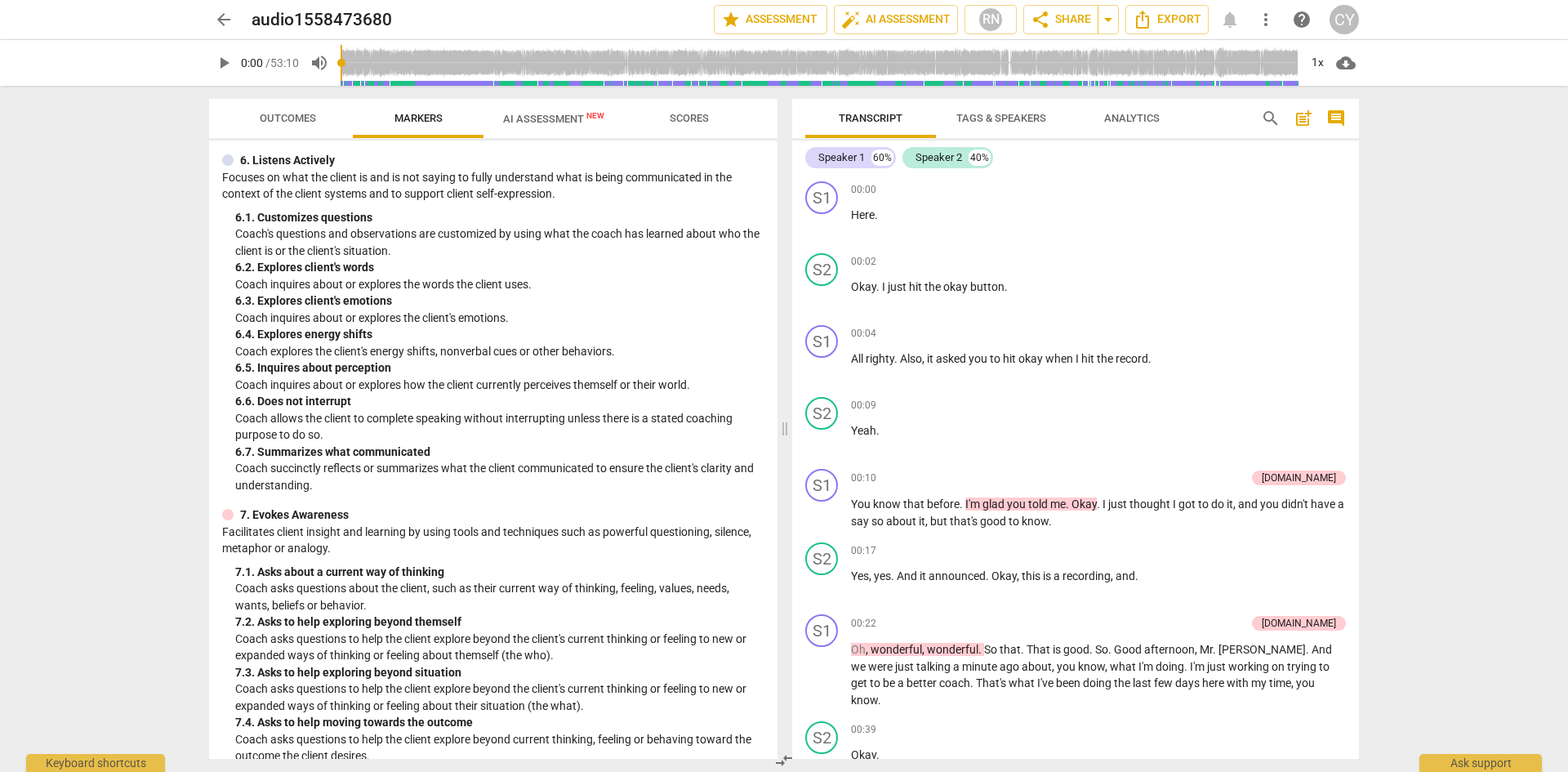
scroll to position [980, 0]
